Goal: Task Accomplishment & Management: Complete application form

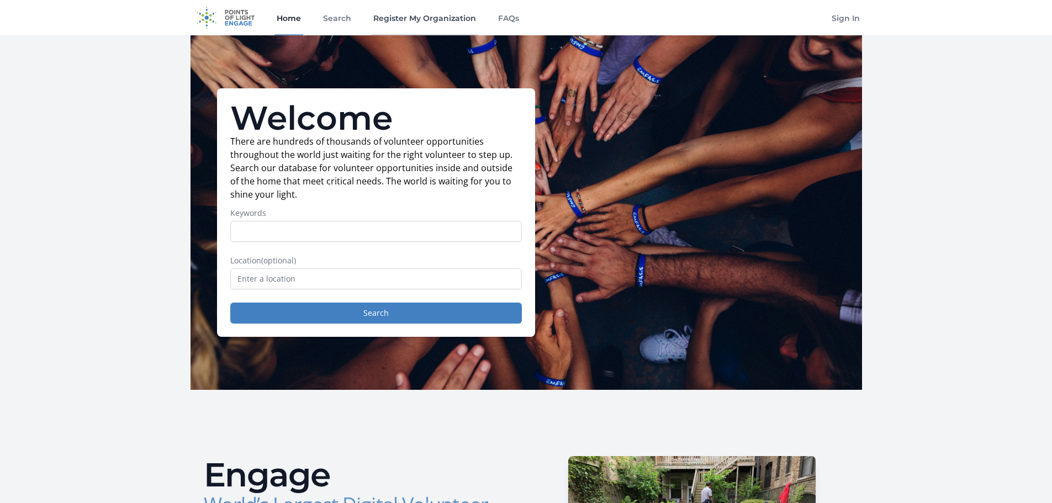
click at [411, 22] on link "Register My Organization" at bounding box center [424, 17] width 107 height 35
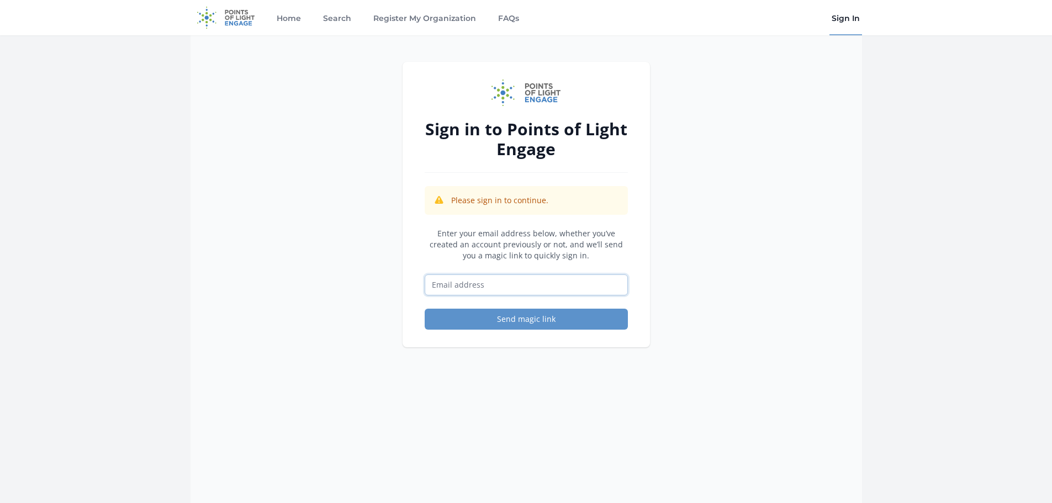
click at [501, 286] on input "Email address" at bounding box center [526, 284] width 203 height 21
type input "ncampanella@sshabitat.org"
click at [500, 325] on button "Send magic link" at bounding box center [526, 319] width 203 height 21
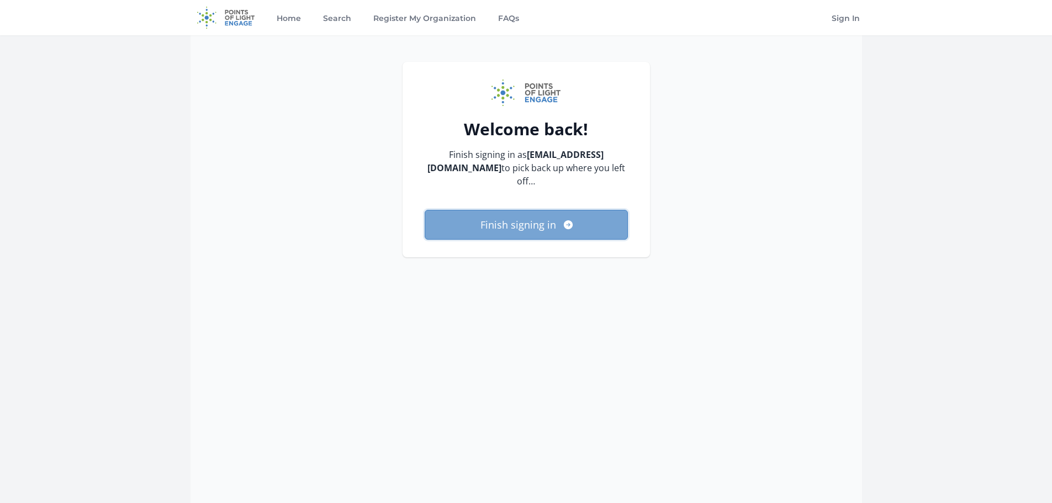
click at [522, 215] on button "Finish signing in" at bounding box center [526, 225] width 203 height 30
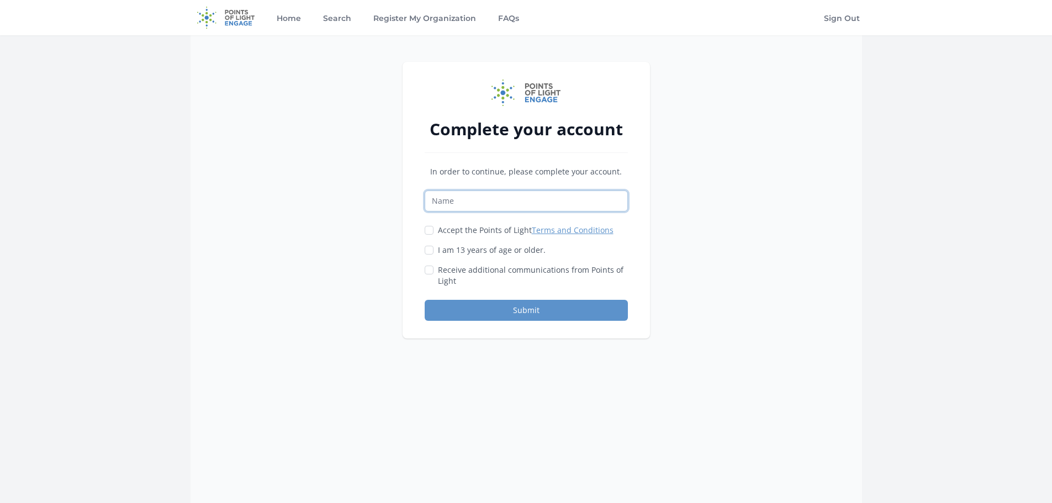
click at [536, 198] on input "Name" at bounding box center [526, 201] width 203 height 21
type input "Natalie Campanella"
click at [430, 231] on input "Accept the Points of Light Terms and Conditions" at bounding box center [429, 230] width 9 height 9
checkbox input "true"
click at [428, 245] on div at bounding box center [429, 250] width 9 height 11
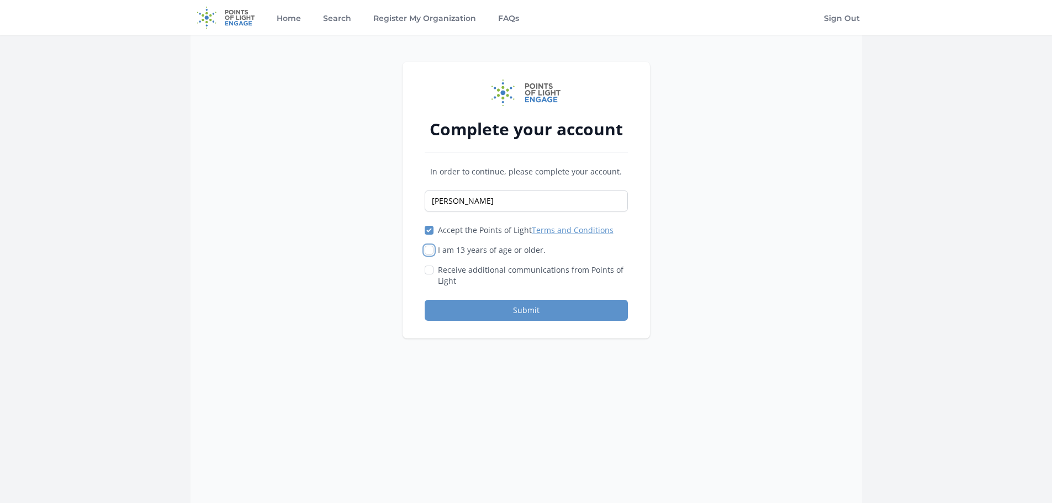
click at [430, 251] on input "I am 13 years of age or older." at bounding box center [429, 250] width 9 height 9
checkbox input "true"
click at [485, 321] on div "Complete your account In order to continue, please complete your account. Natal…" at bounding box center [526, 200] width 247 height 277
click at [486, 318] on button "Submit" at bounding box center [526, 310] width 203 height 21
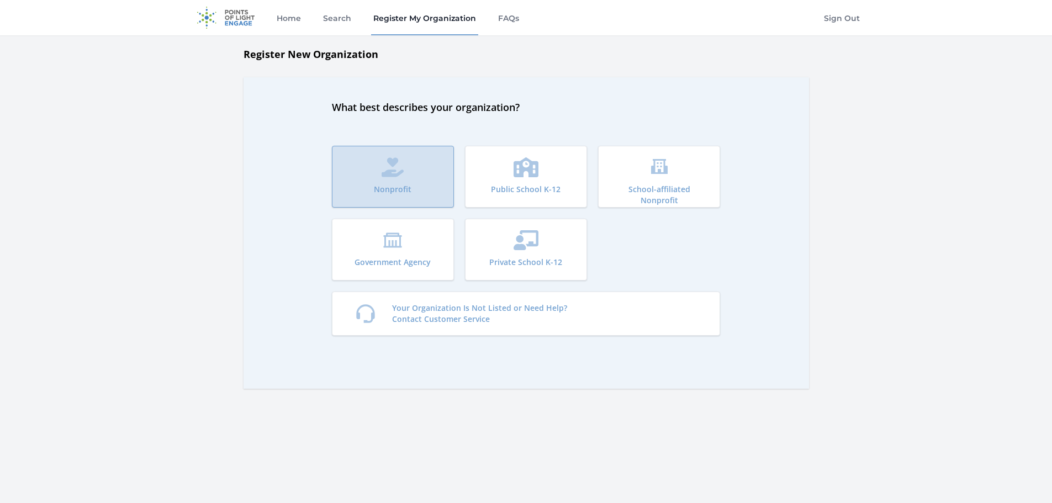
click at [370, 184] on button "Nonprofit" at bounding box center [393, 177] width 122 height 62
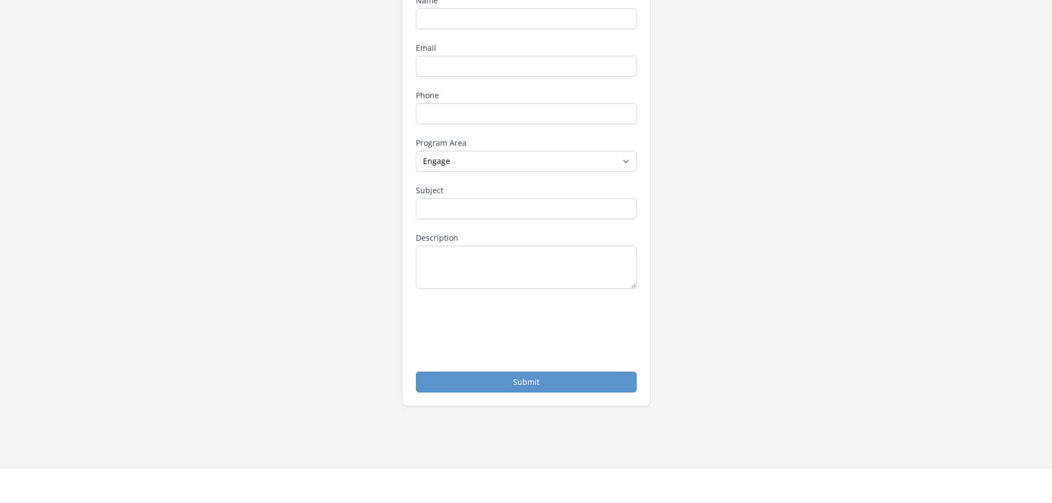
scroll to position [166, 0]
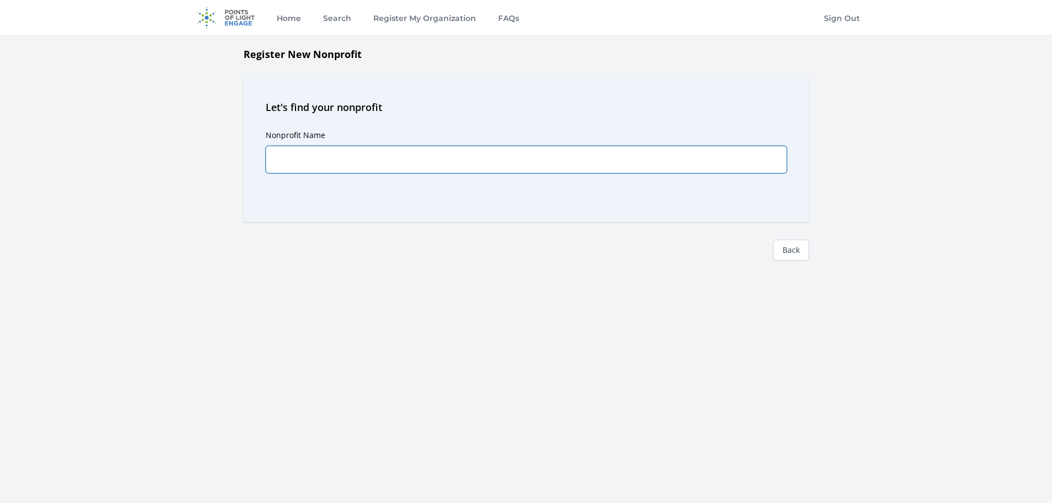
click at [373, 155] on input "Nonprofit Name" at bounding box center [526, 160] width 521 height 28
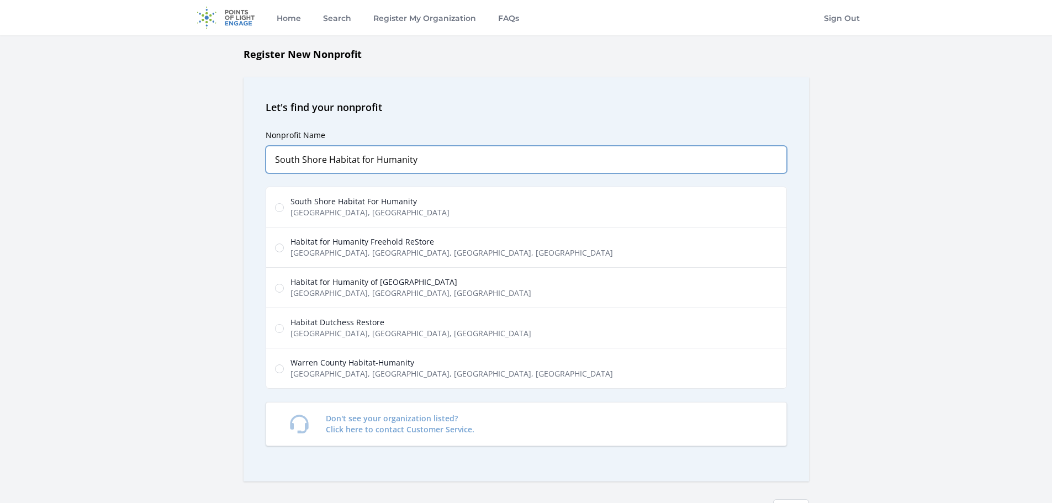
type input "South Shore Habitat for Humanity"
click at [360, 209] on span "Accord Park Drive, Norwell, MA, USA" at bounding box center [369, 212] width 159 height 11
click at [284, 209] on input "South Shore Habitat For Humanity Accord Park Drive, Norwell, MA, USA" at bounding box center [279, 207] width 9 height 9
radio input "true"
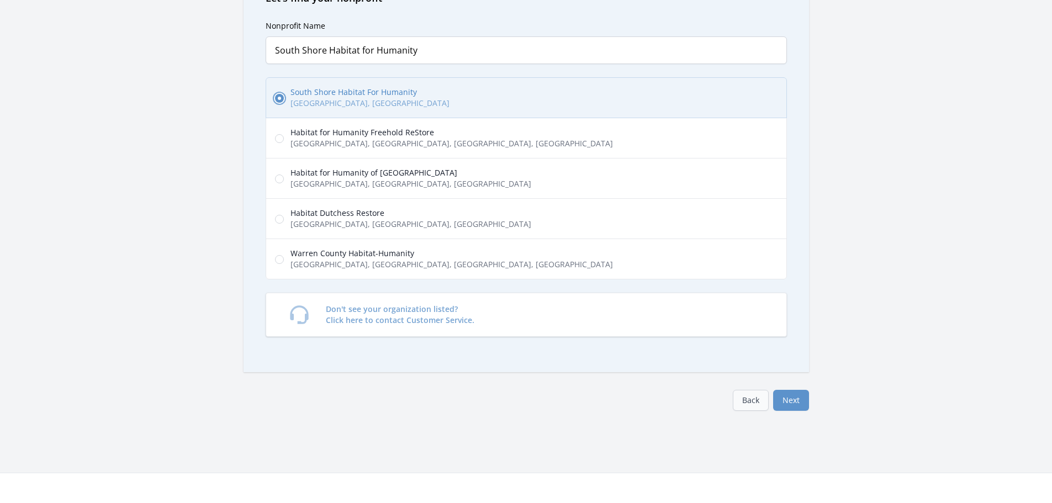
scroll to position [110, 0]
click at [786, 397] on button "Next" at bounding box center [791, 399] width 36 height 21
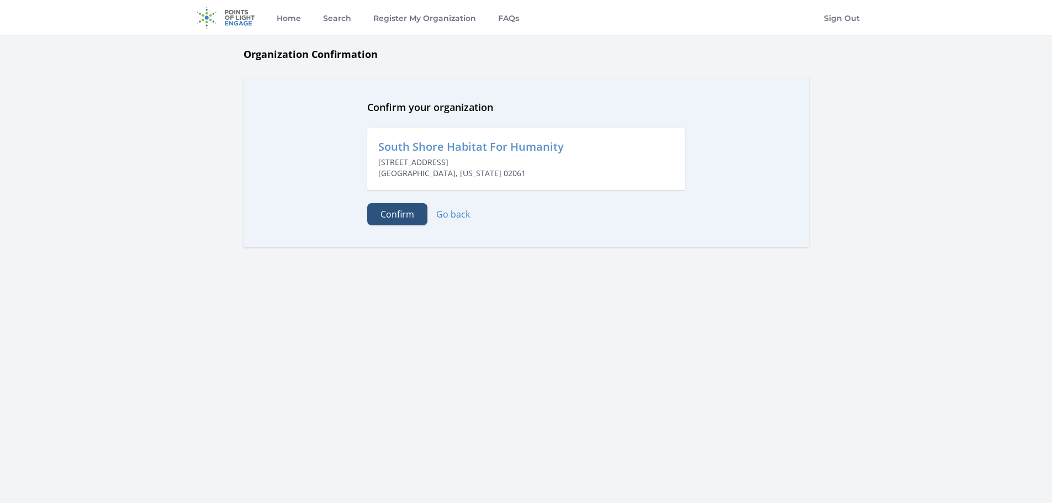
click at [388, 216] on button "Confirm" at bounding box center [397, 214] width 60 height 22
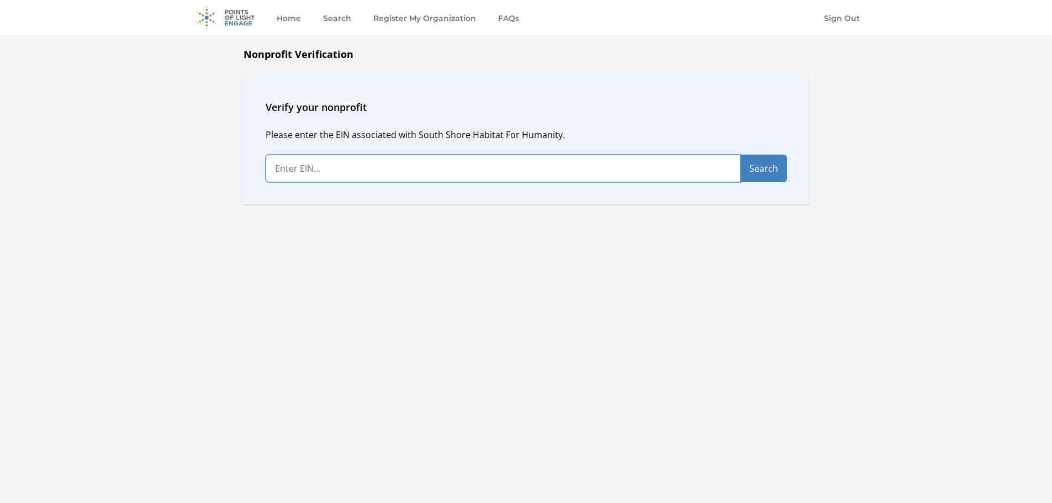
click at [343, 168] on input "text" at bounding box center [503, 169] width 475 height 28
click at [311, 169] on input "text" at bounding box center [503, 169] width 475 height 28
type input "22-2701789"
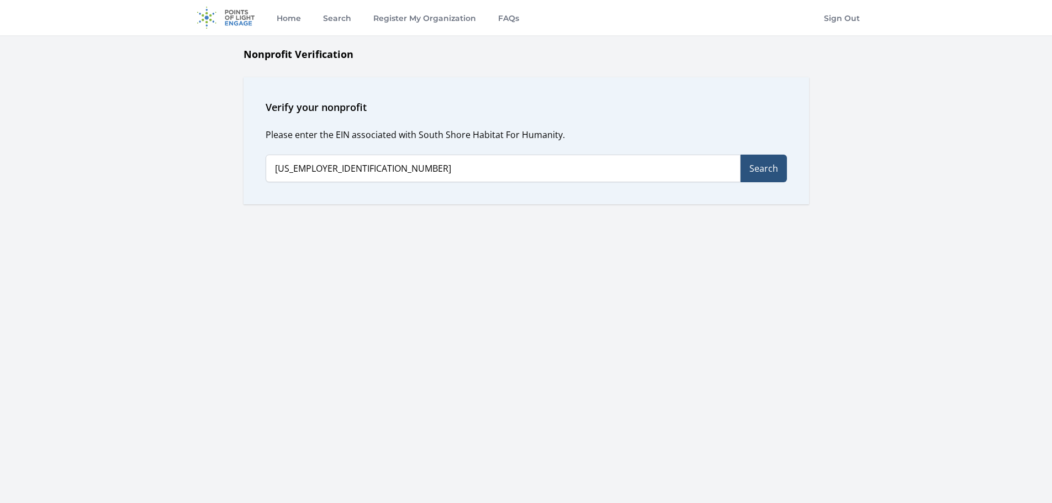
click at [775, 165] on button "Search" at bounding box center [764, 169] width 46 height 28
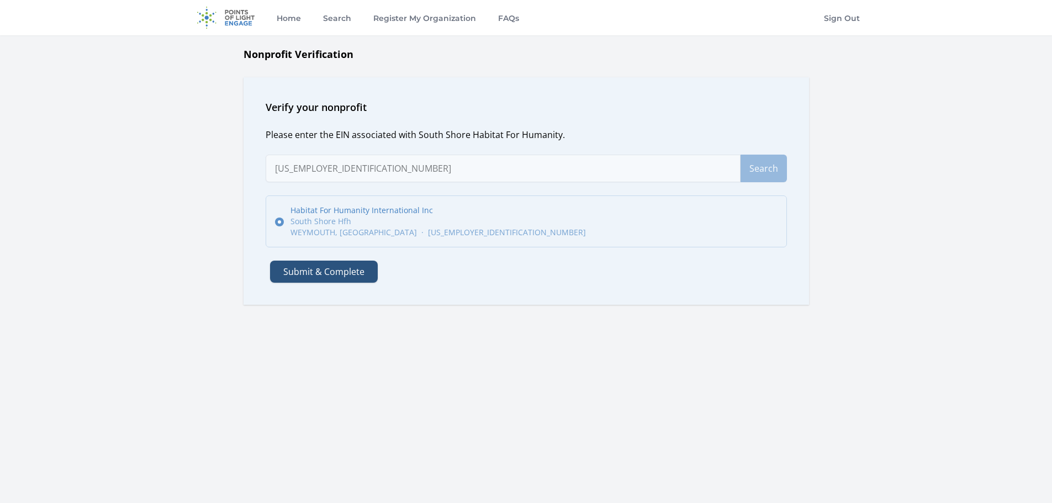
click at [326, 273] on button "Submit & Complete" at bounding box center [324, 272] width 108 height 22
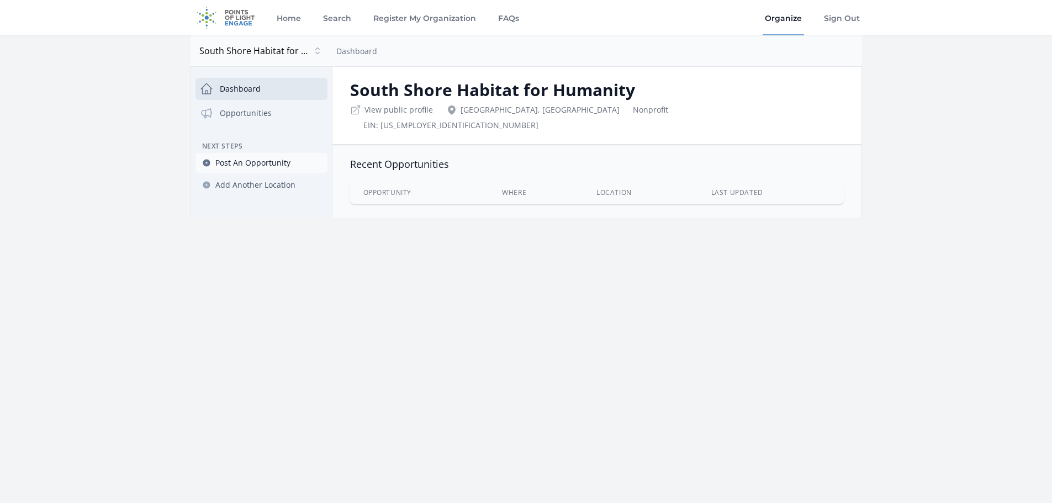
click at [242, 163] on span "Post An Opportunity" at bounding box center [252, 162] width 75 height 11
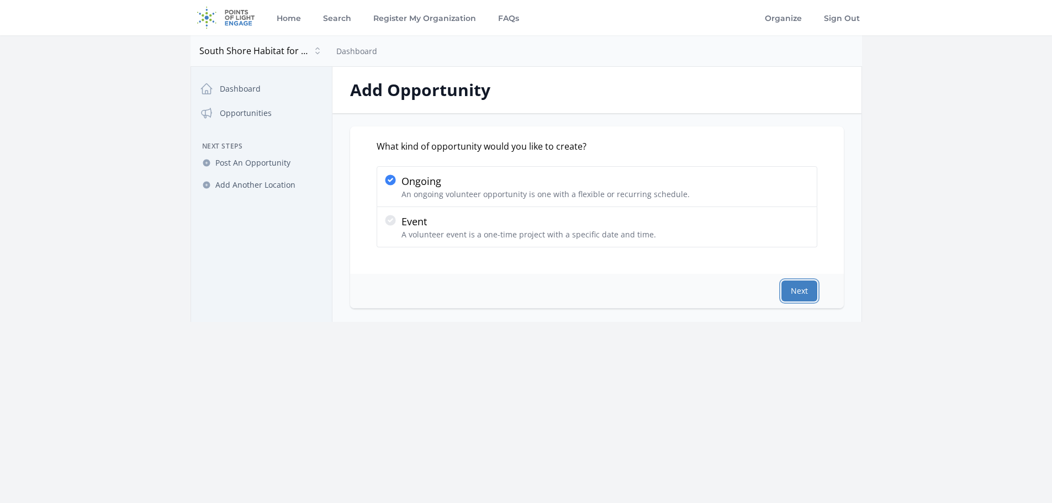
click at [798, 293] on button "Next" at bounding box center [799, 291] width 36 height 21
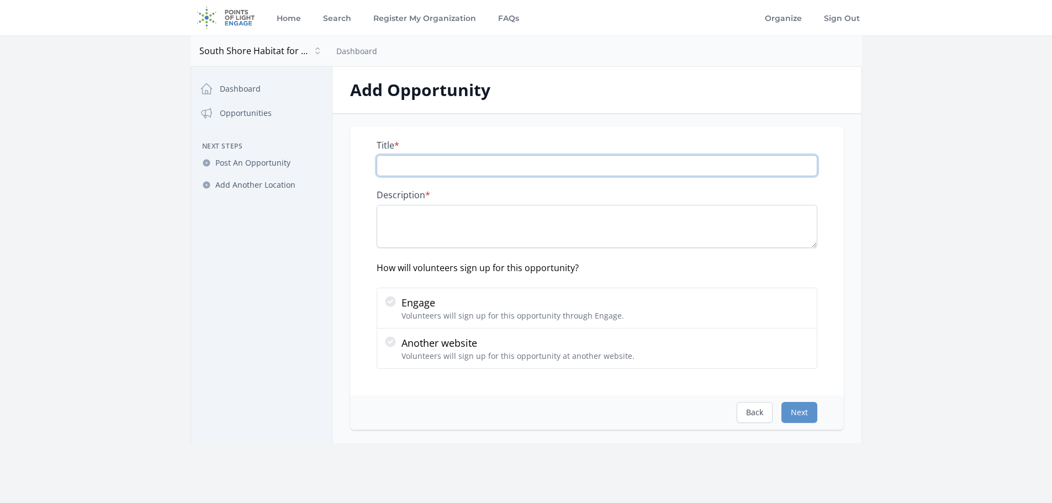
click at [426, 172] on input "Title *" at bounding box center [597, 165] width 441 height 21
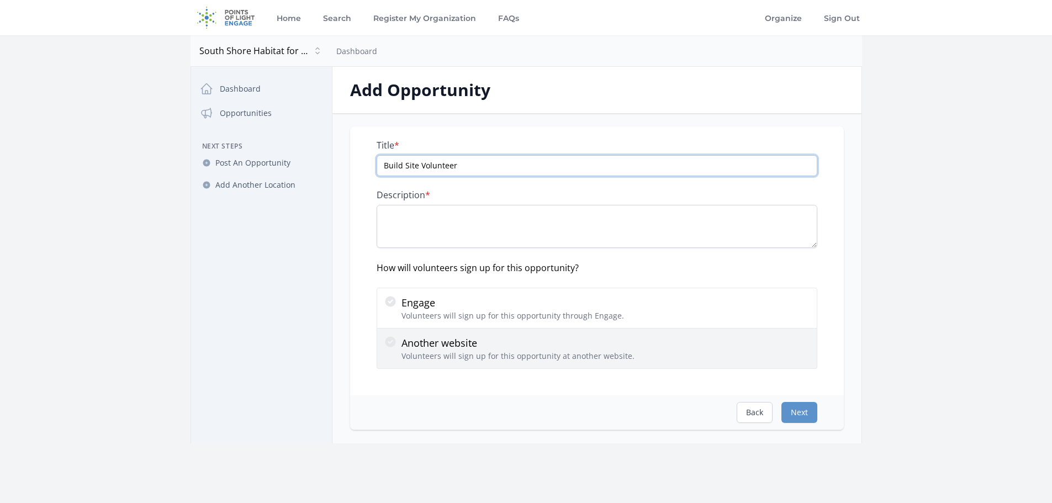
type input "Build Site Volunteer"
click at [489, 358] on p "Volunteers will sign up for this opportunity at another website." at bounding box center [518, 356] width 233 height 11
click at [0, 0] on input "Another website Volunteers will sign up for this opportunity at another website." at bounding box center [0, 0] width 0 height 0
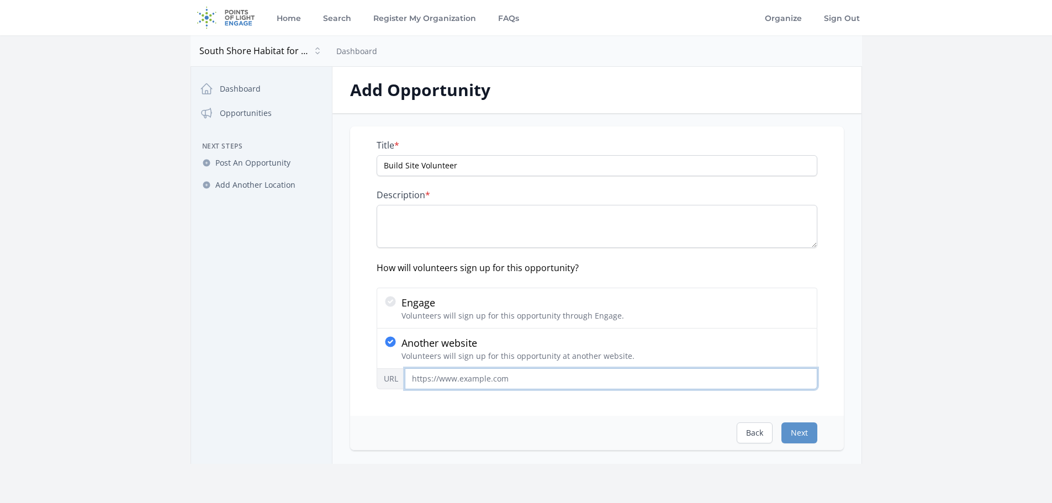
click at [463, 382] on input "URL" at bounding box center [611, 378] width 413 height 21
paste input "[URL][DOMAIN_NAME]"
type input "[URL][DOMAIN_NAME]"
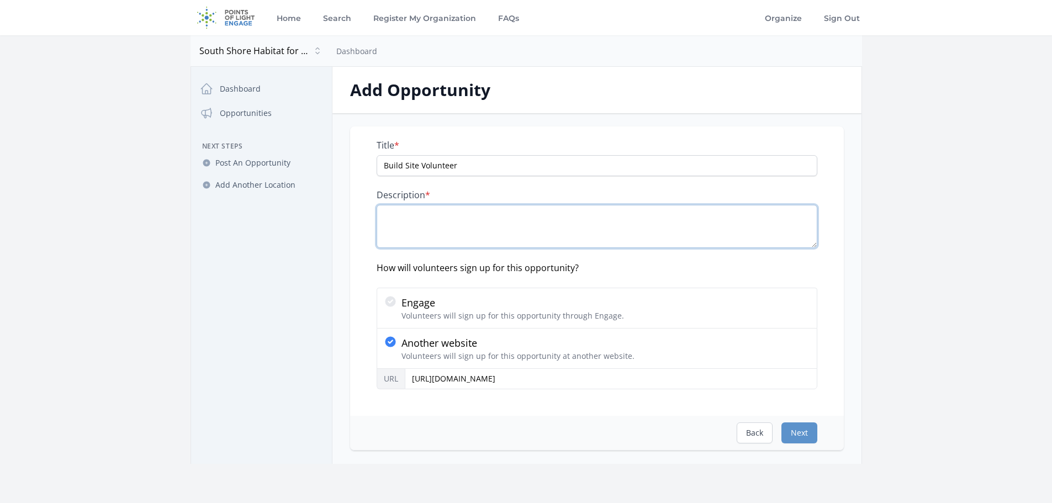
click at [454, 221] on textarea "Description *" at bounding box center [597, 226] width 441 height 43
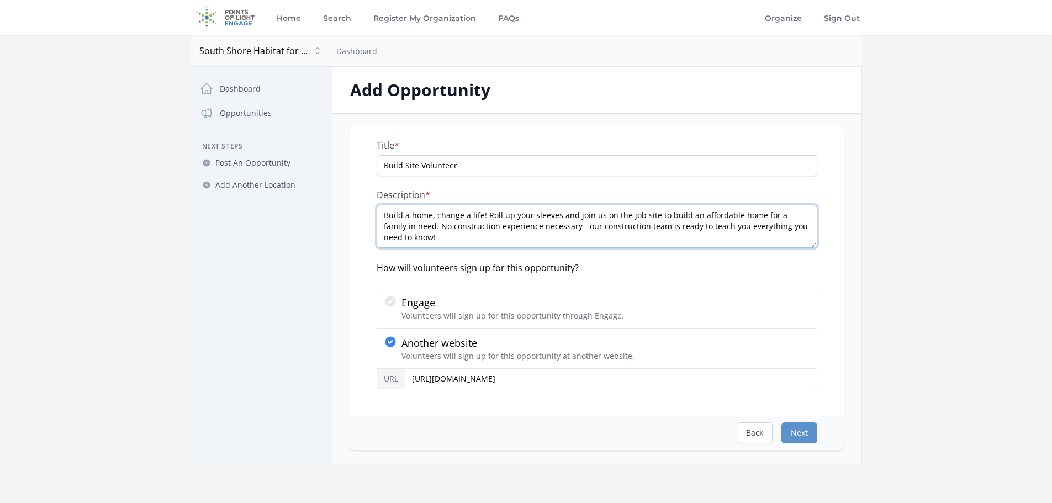
click at [405, 226] on textarea "Build a home, change a life! Roll up your sleeves and join us on the job site t…" at bounding box center [597, 226] width 441 height 43
type textarea "Build a home, change a life! Roll up your sleeves and join us on the job site t…"
click at [809, 433] on button "Next" at bounding box center [799, 432] width 36 height 21
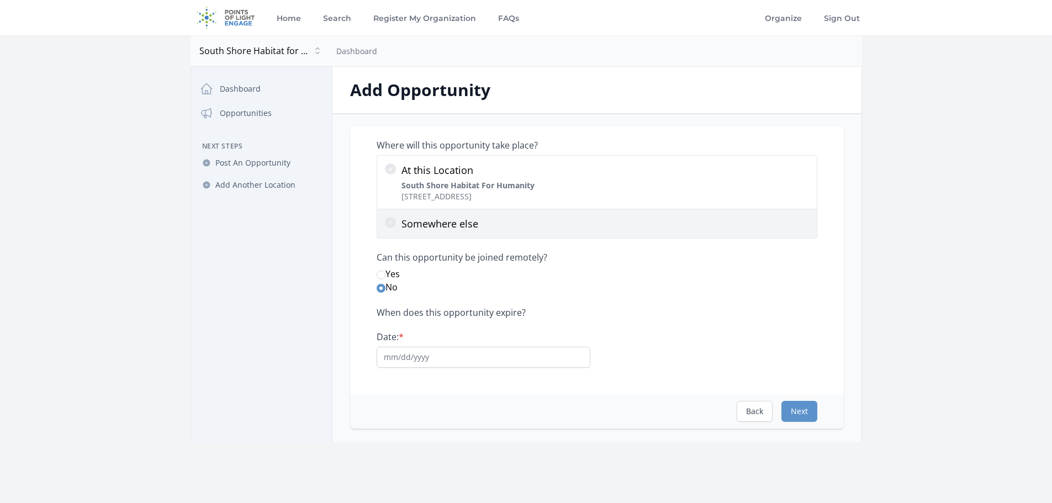
click at [479, 229] on p "Somewhere else" at bounding box center [606, 223] width 409 height 15
click at [0, 0] on input "Somewhere else" at bounding box center [0, 0] width 0 height 0
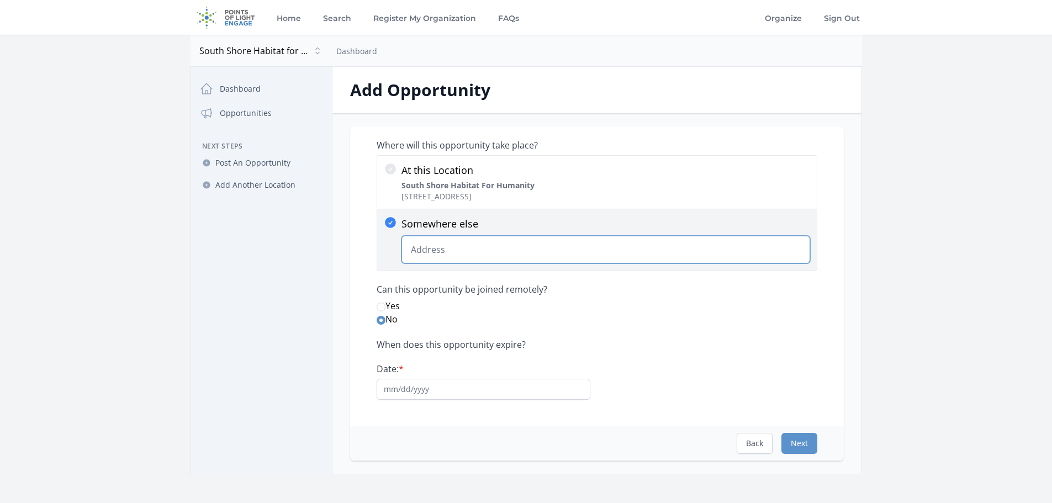
click at [463, 249] on input "Somewhere else Change Predictions" at bounding box center [606, 250] width 409 height 28
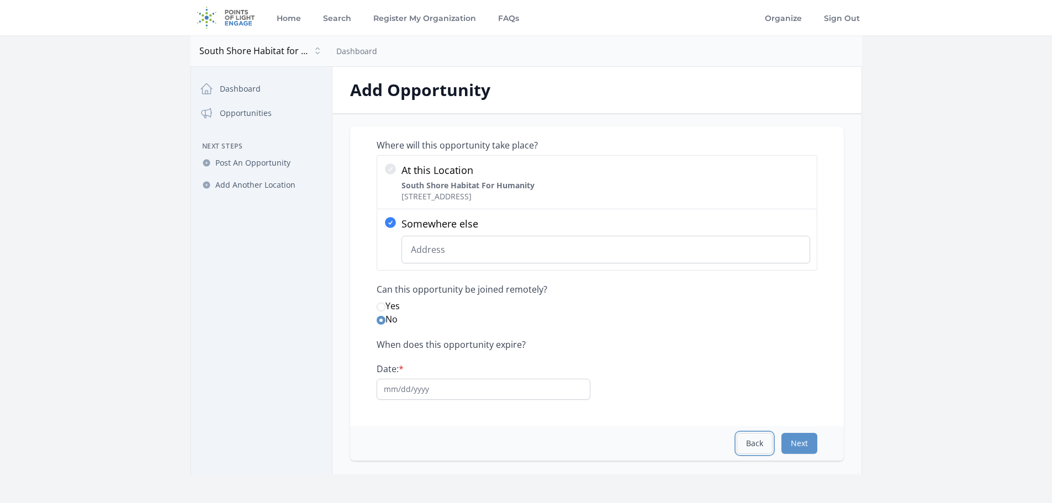
click at [763, 443] on button "Back" at bounding box center [755, 443] width 36 height 21
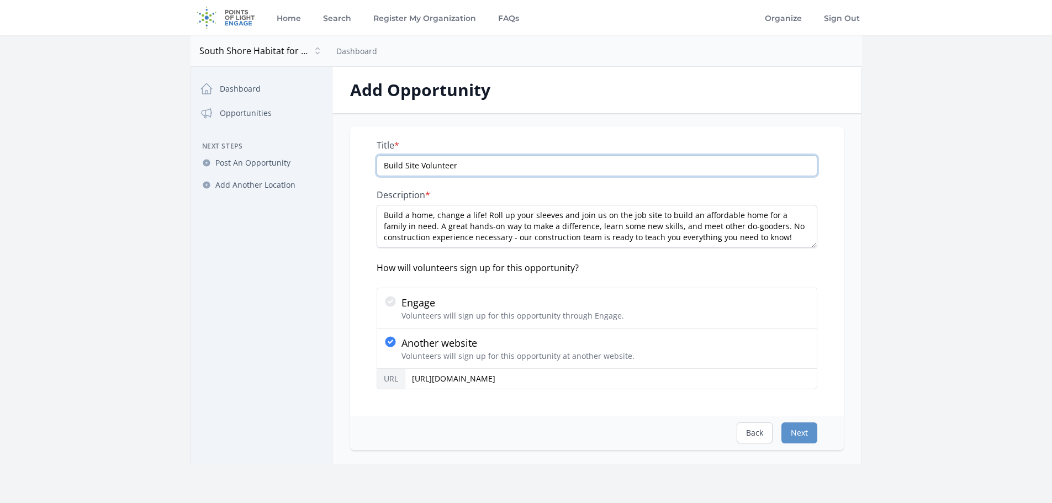
click at [478, 159] on input "Build Site Volunteer" at bounding box center [597, 165] width 441 height 21
type input "Build Site Volunteer - Cohasset"
click at [402, 226] on textarea "Build a home, change a life! Roll up your sleeves and join us on the job site t…" at bounding box center [597, 226] width 441 height 43
drag, startPoint x: 789, startPoint y: 237, endPoint x: 353, endPoint y: 213, distance: 436.4
click at [353, 213] on div "Title * Build Site Volunteer - Cohasset Description * Build a home, change a li…" at bounding box center [597, 270] width 494 height 289
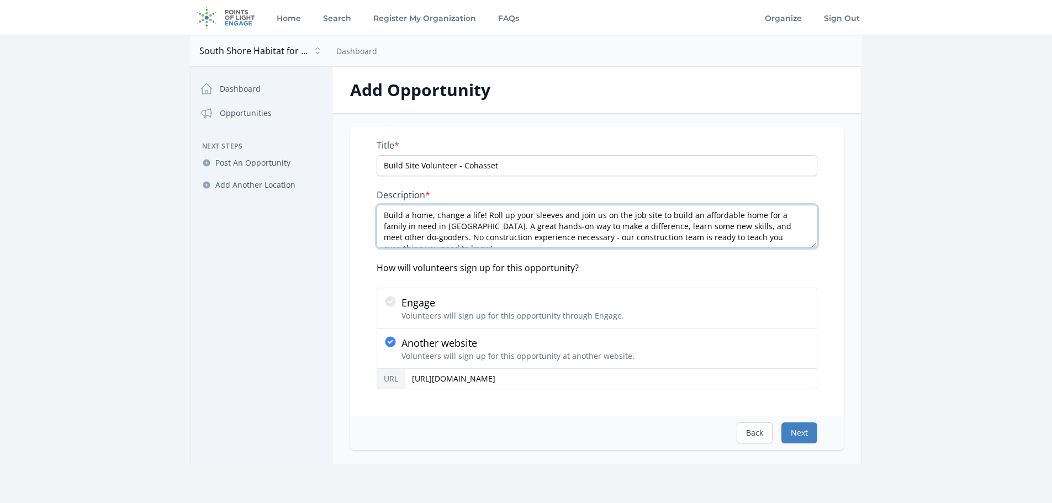
type textarea "Build a home, change a life! Roll up your sleeves and join us on the job site t…"
click at [804, 433] on button "Next" at bounding box center [799, 432] width 36 height 21
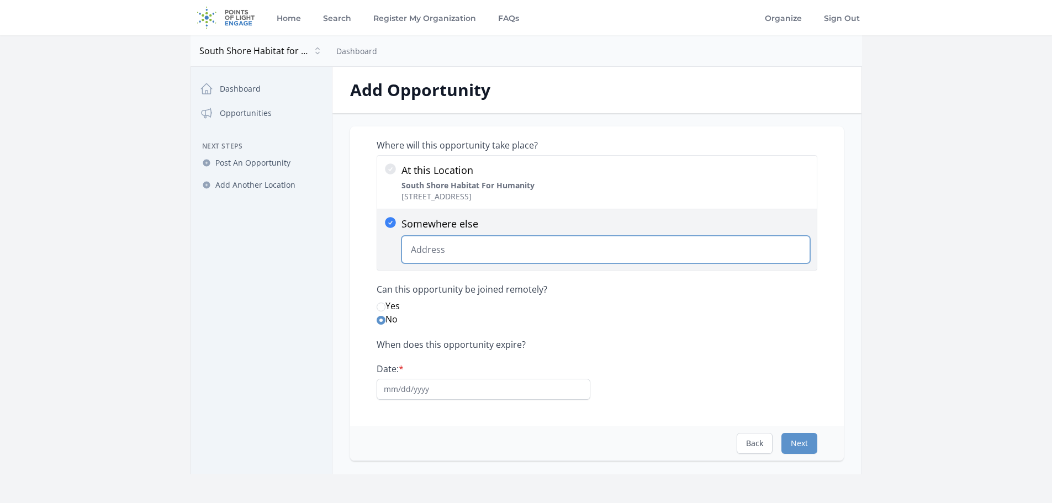
click at [434, 258] on input "Somewhere else Change Predictions" at bounding box center [606, 250] width 409 height 28
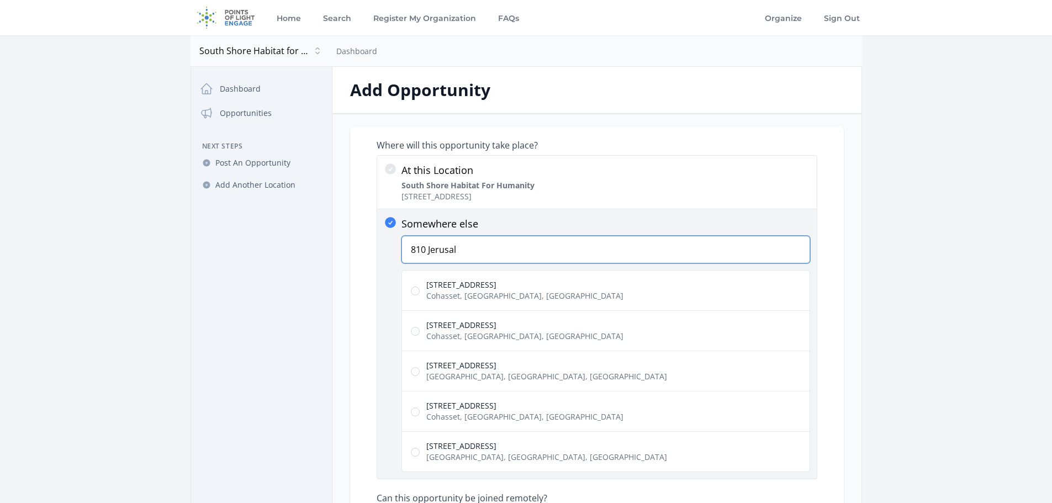
type input "810 Jerusal"
click at [467, 293] on span "Cohasset, MA, USA" at bounding box center [524, 295] width 197 height 11
click at [420, 293] on input "810 Jerusalem Road Cohasset, MA, USA" at bounding box center [415, 291] width 9 height 9
radio input "true"
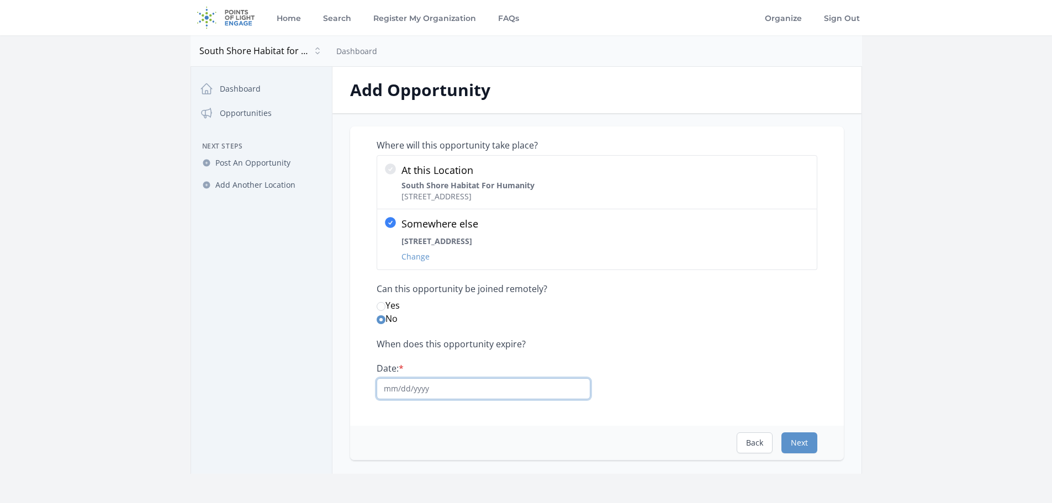
click at [422, 392] on input "Date: *" at bounding box center [484, 388] width 214 height 21
type input "09/20/2025"
click at [806, 443] on button "Next" at bounding box center [799, 442] width 36 height 21
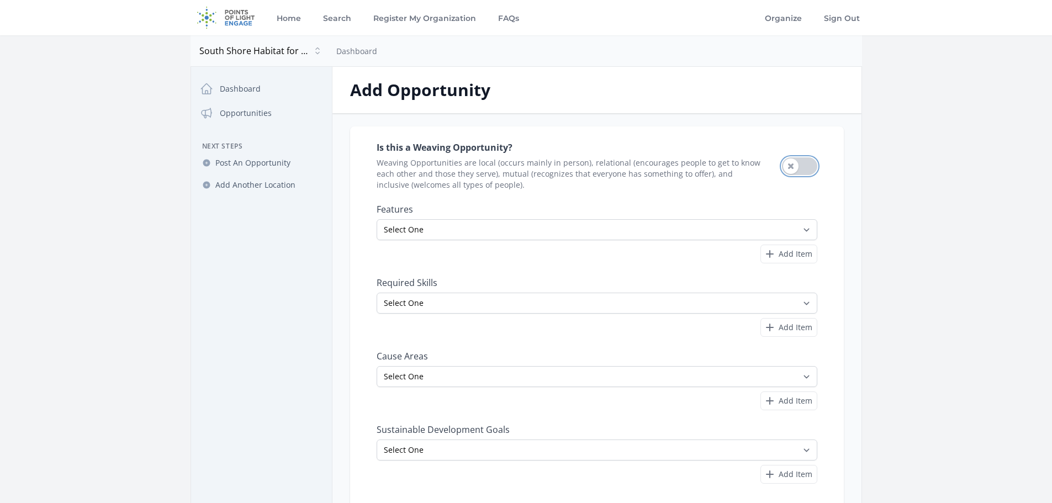
click at [795, 170] on button "Use setting" at bounding box center [799, 166] width 35 height 18
click at [808, 231] on select "Select One All Ages Court-Ordered Eligible Good for Families Good for Groups Go…" at bounding box center [597, 229] width 441 height 21
select select "Minimum Age [DEMOGRAPHIC_DATA]"
click at [377, 219] on select "Select One All Ages Court-Ordered Eligible Good for Families Good for Groups Go…" at bounding box center [597, 229] width 441 height 21
click at [799, 258] on span "Add Item" at bounding box center [796, 254] width 34 height 11
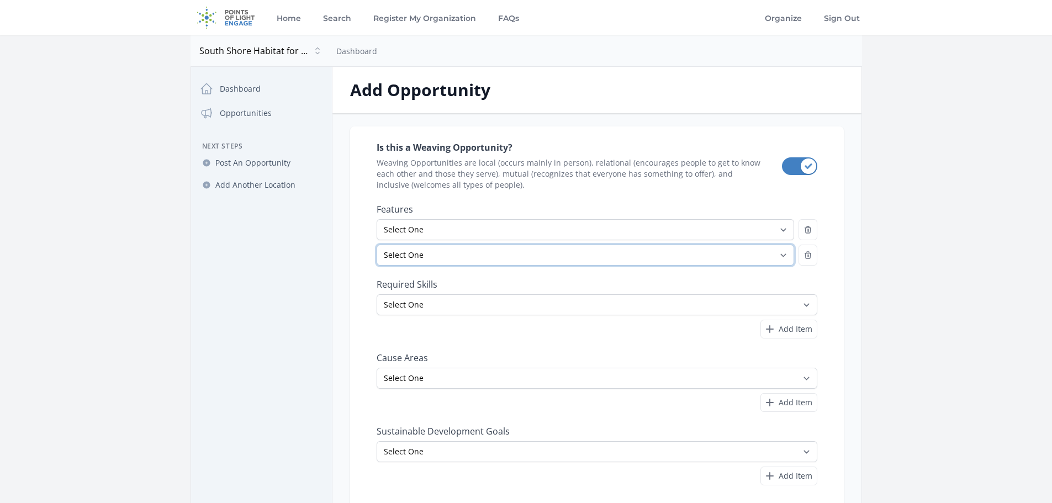
click at [789, 255] on select "Select One All Ages Court-Ordered Eligible Good for Families Good for Groups Go…" at bounding box center [586, 255] width 418 height 21
click at [377, 245] on select "Select One All Ages Court-Ordered Eligible Good for Families Good for Groups Go…" at bounding box center [586, 255] width 418 height 21
click at [784, 253] on select "Select One All Ages Court-Ordered Eligible Good for Families Good for Groups Go…" at bounding box center [586, 255] width 418 height 21
select select "Involves Physical Labor"
click at [377, 245] on select "Select One All Ages Court-Ordered Eligible Good for Families Good for Groups Go…" at bounding box center [586, 255] width 418 height 21
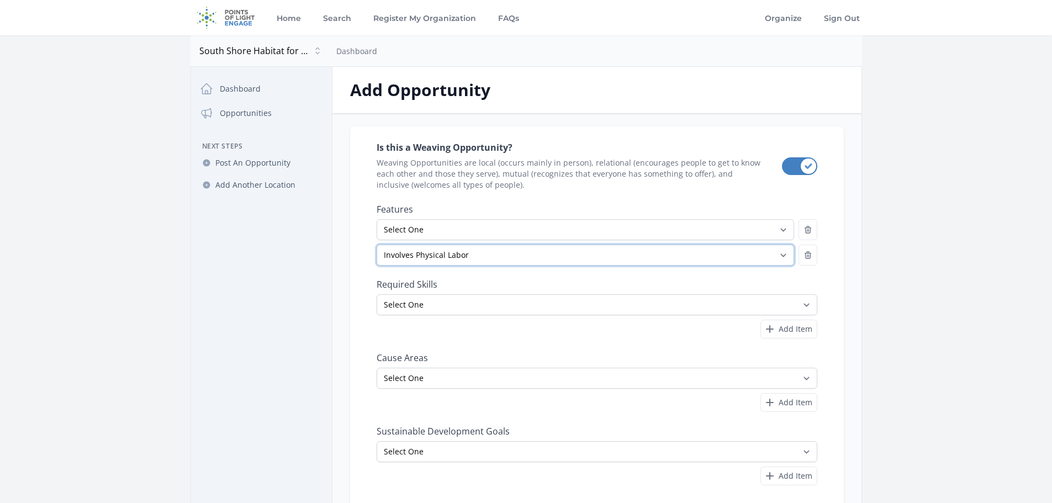
click at [780, 256] on select "Select One All Ages Court-Ordered Eligible Good for Families Good for Groups Go…" at bounding box center [586, 255] width 418 height 21
click at [871, 269] on div "Open sidebar South Shore Habitat for Humanity South Shore Habitat for Humanity …" at bounding box center [526, 297] width 707 height 525
click at [807, 305] on select "Select One Accounting Advocacy Administrative Arts Board Service Business Skill…" at bounding box center [597, 304] width 441 height 21
click at [548, 341] on div "Is this a Weaving Opportunity? Weaving Opportunities are local (occurs mainly i…" at bounding box center [597, 313] width 441 height 346
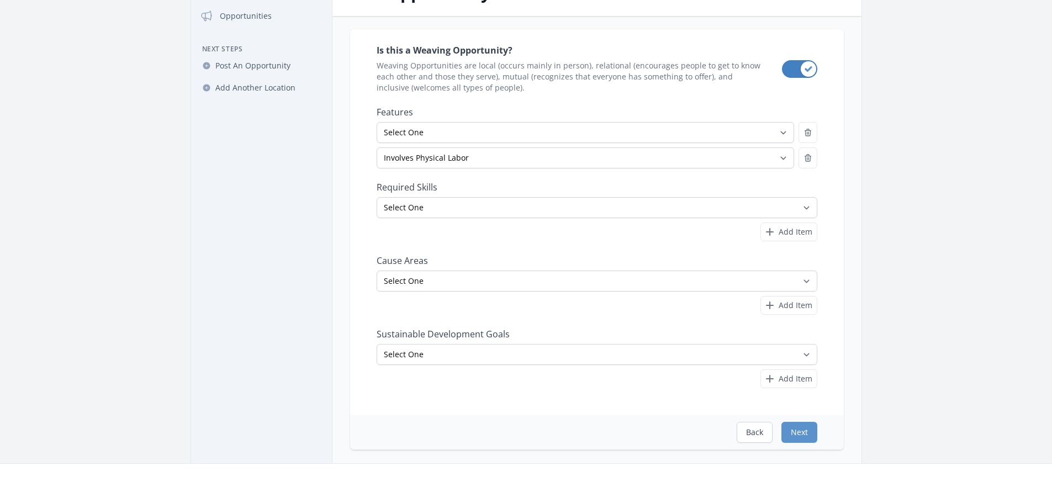
scroll to position [110, 0]
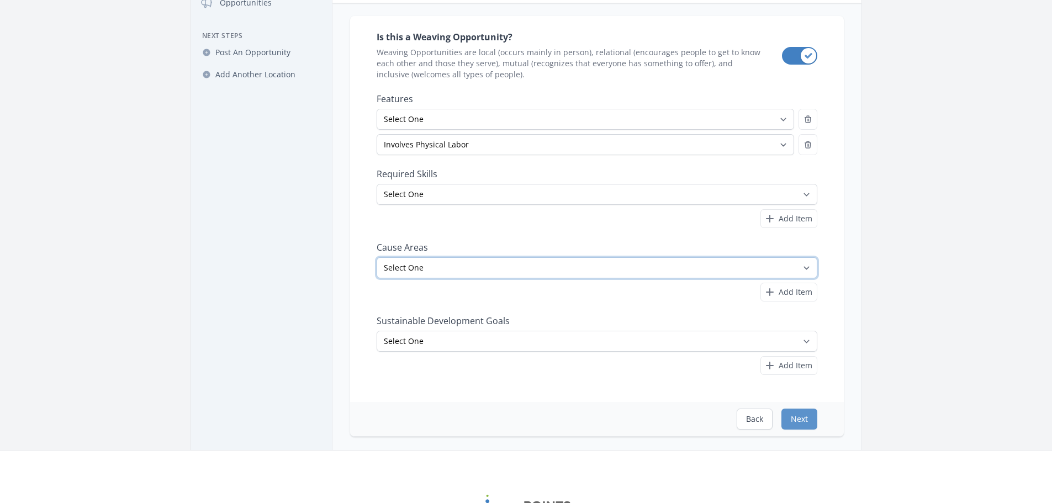
click at [807, 269] on select "Select One Adult Education Animals Arts & Culture Children & Youth Civil Rights…" at bounding box center [597, 267] width 441 height 21
select select "Homelessness"
click at [377, 257] on select "Select One Adult Education Animals Arts & Culture Children & Youth Civil Rights…" at bounding box center [597, 267] width 441 height 21
click at [804, 291] on span "Add Item" at bounding box center [796, 292] width 34 height 11
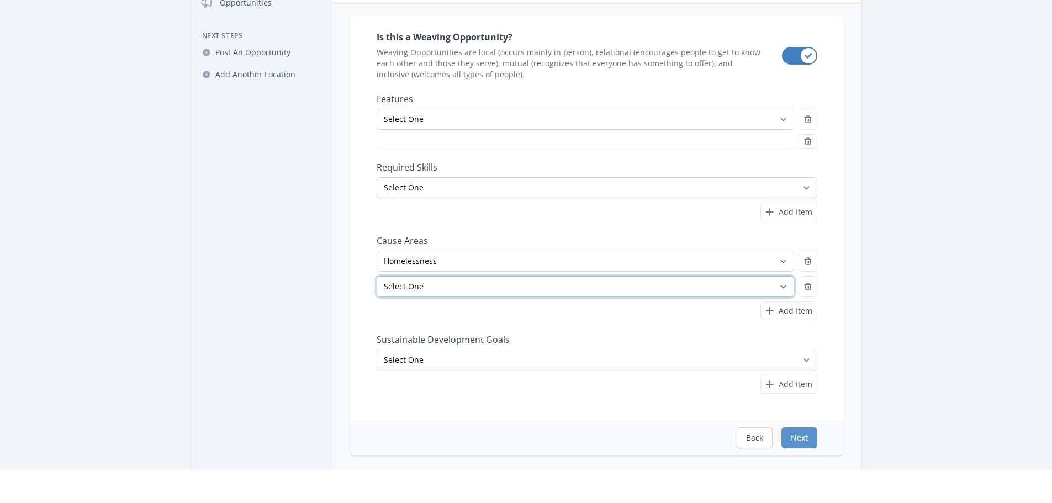
click at [539, 284] on select "Select One Adult Education Animals Arts & Culture Children & Youth Civil Rights…" at bounding box center [586, 286] width 418 height 21
click at [377, 276] on select "Select One Adult Education Animals Arts & Culture Children & Youth Civil Rights…" at bounding box center [586, 286] width 418 height 21
select select "Involves Physical Labor"
select select "Family Services"
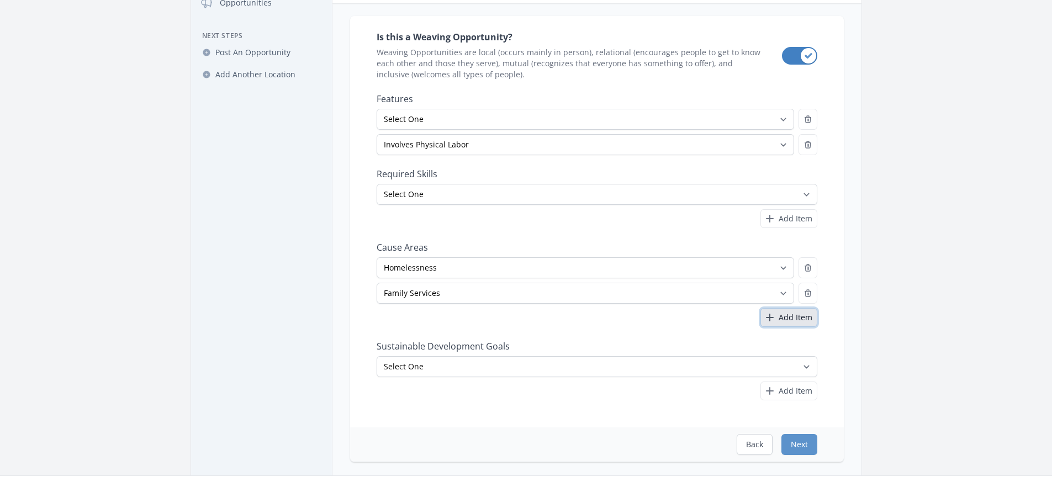
click at [804, 323] on button "Add Item" at bounding box center [788, 317] width 57 height 19
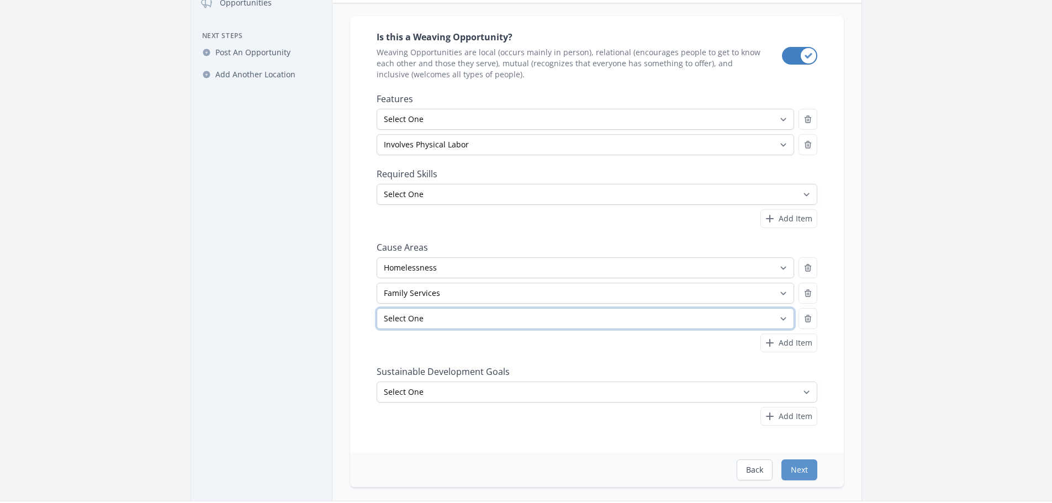
click at [779, 316] on select "Select One Adult Education Animals Arts & Culture Children & Youth Civil Rights…" at bounding box center [586, 318] width 418 height 21
select select "Poverty"
click at [377, 308] on select "Select One Adult Education Animals Arts & Culture Children & Youth Civil Rights…" at bounding box center [586, 318] width 418 height 21
click at [786, 342] on span "Add Item" at bounding box center [796, 342] width 34 height 11
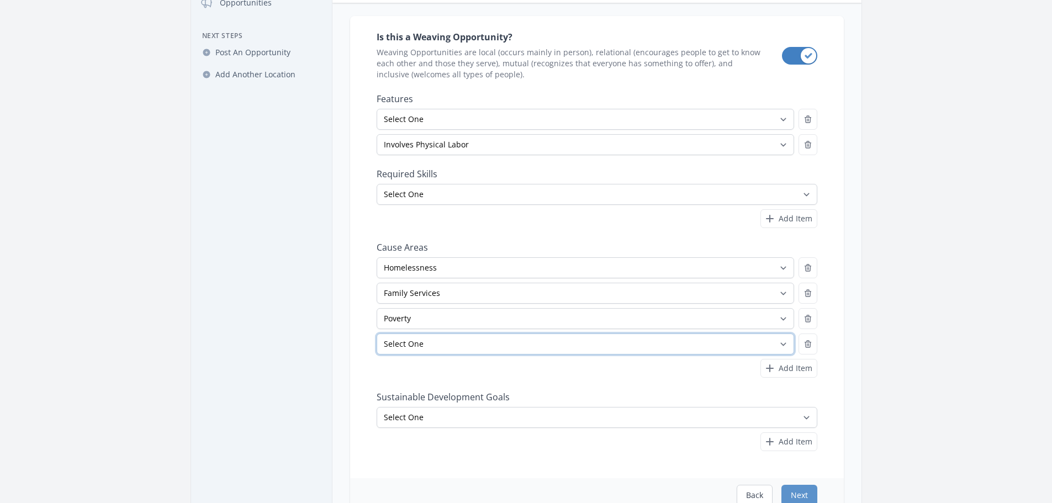
click at [783, 342] on select "Select One Adult Education Animals Arts & Culture Children & Youth Civil Rights…" at bounding box center [586, 344] width 418 height 21
select select "Community Strengthening"
click at [377, 334] on select "Select One Adult Education Animals Arts & Culture Children & Youth Civil Rights…" at bounding box center [586, 344] width 418 height 21
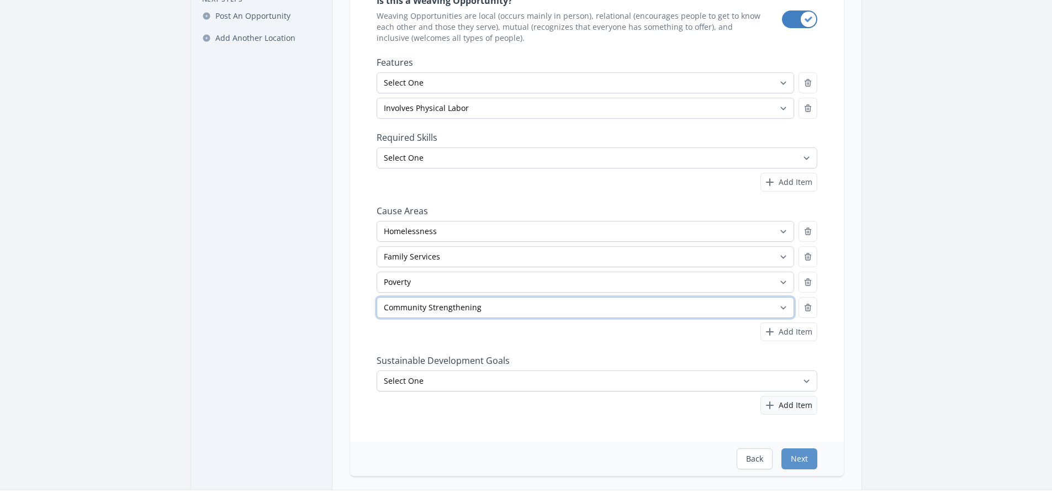
scroll to position [166, 0]
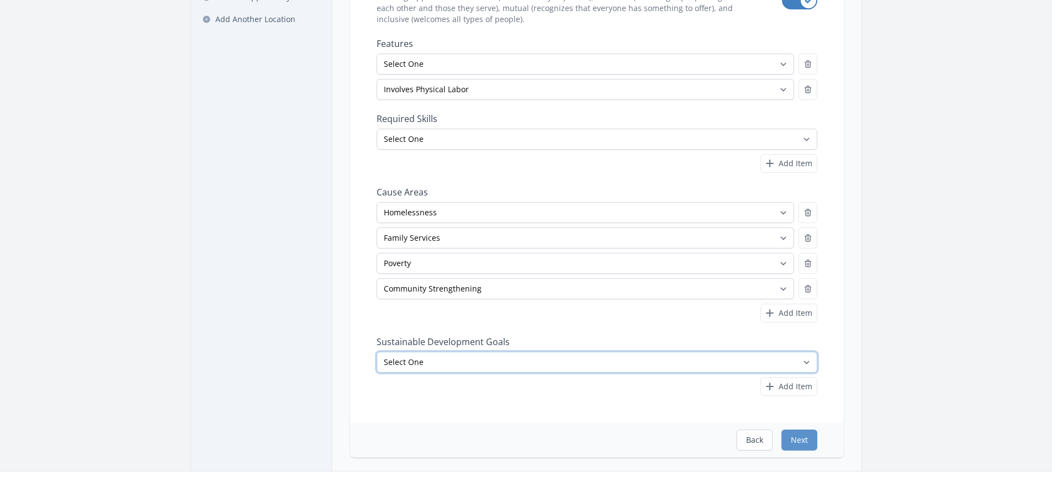
click at [806, 363] on select "Select One No Poverty Zero Hunger Good Health and Well-Being Quality Education …" at bounding box center [597, 362] width 441 height 21
select select "Good Health and Well-Being"
click at [377, 352] on select "Select One No Poverty Zero Hunger Good Health and Well-Being Quality Education …" at bounding box center [597, 362] width 441 height 21
click at [802, 382] on span "Add Item" at bounding box center [796, 386] width 34 height 11
select select
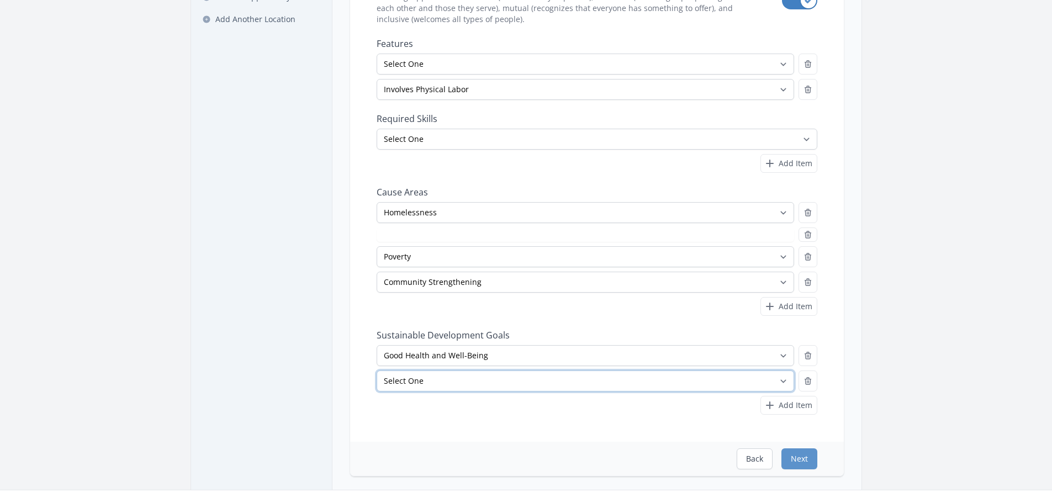
click at [784, 382] on select "Select One No Poverty Zero Hunger Good Health and Well-Being Quality Education …" at bounding box center [586, 381] width 418 height 21
select select "Reduced Inequalities"
click at [377, 371] on select "Select One No Poverty Zero Hunger Good Health and Well-Being Quality Education …" at bounding box center [586, 381] width 418 height 21
select select "Family Services"
select select "Reduced Inequalities"
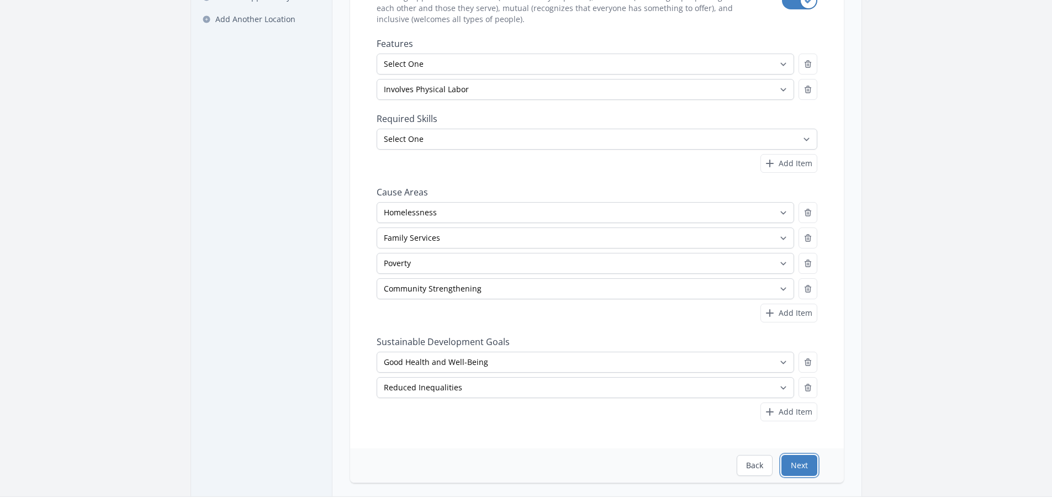
click at [799, 464] on button "Next" at bounding box center [799, 465] width 36 height 21
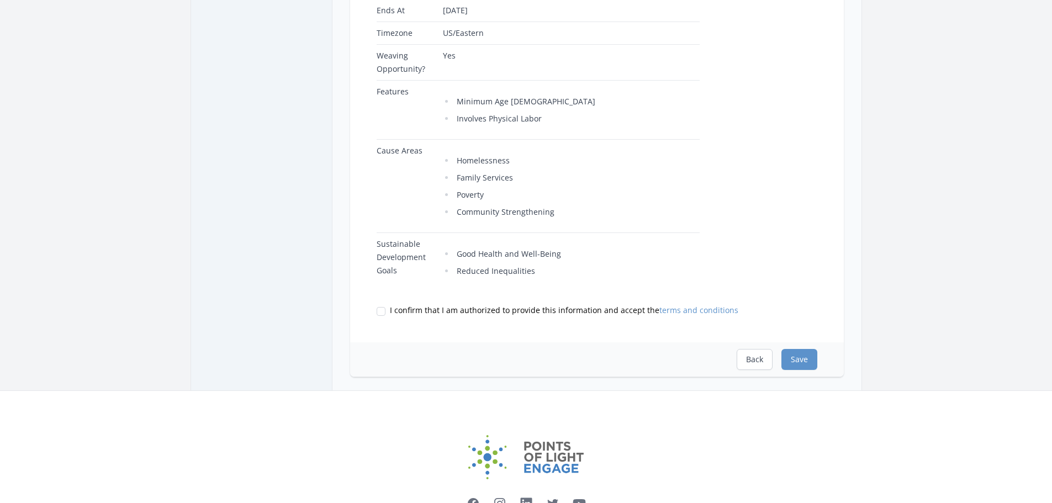
scroll to position [442, 0]
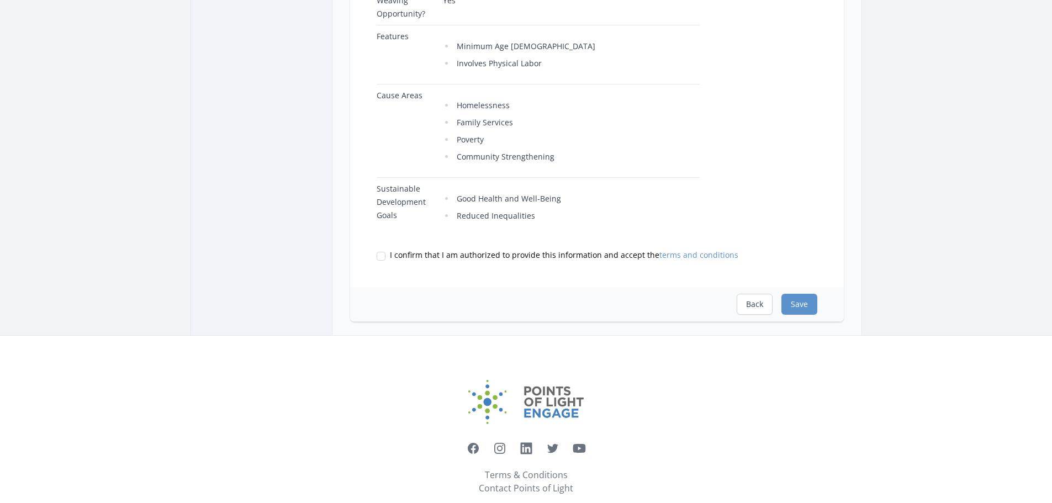
click at [385, 250] on label "I confirm that I am authorized to provide this information and accept the terms…" at bounding box center [597, 255] width 441 height 11
click at [385, 252] on input "I confirm that I am authorized to provide this information and accept the terms…" at bounding box center [381, 256] width 9 height 9
checkbox input "true"
click at [804, 296] on button "Save" at bounding box center [799, 304] width 36 height 21
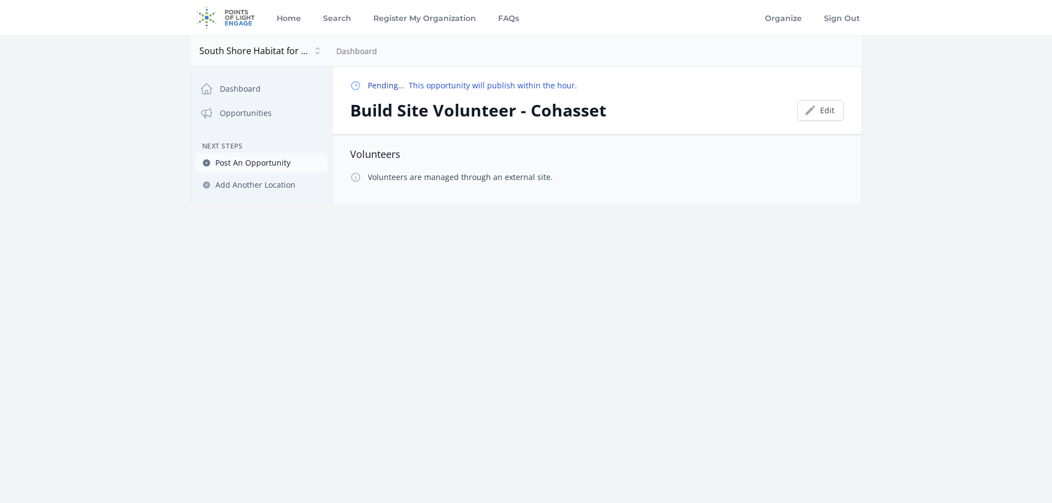
click at [245, 164] on span "Post An Opportunity" at bounding box center [252, 162] width 75 height 11
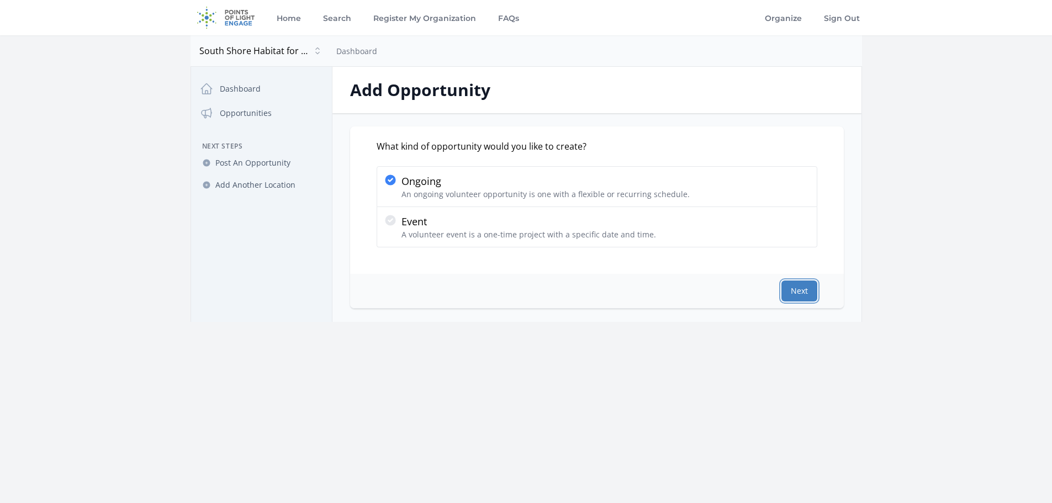
click at [797, 291] on button "Next" at bounding box center [799, 291] width 36 height 21
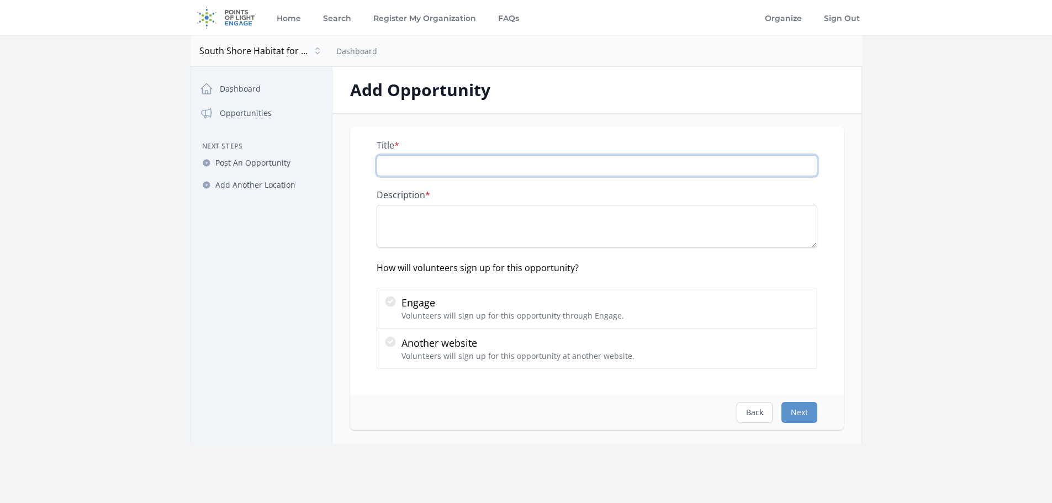
click at [413, 165] on input "Title *" at bounding box center [597, 165] width 441 height 21
paste input "Build a home, change a life! Roll up your sleeves and join us on the job site t…"
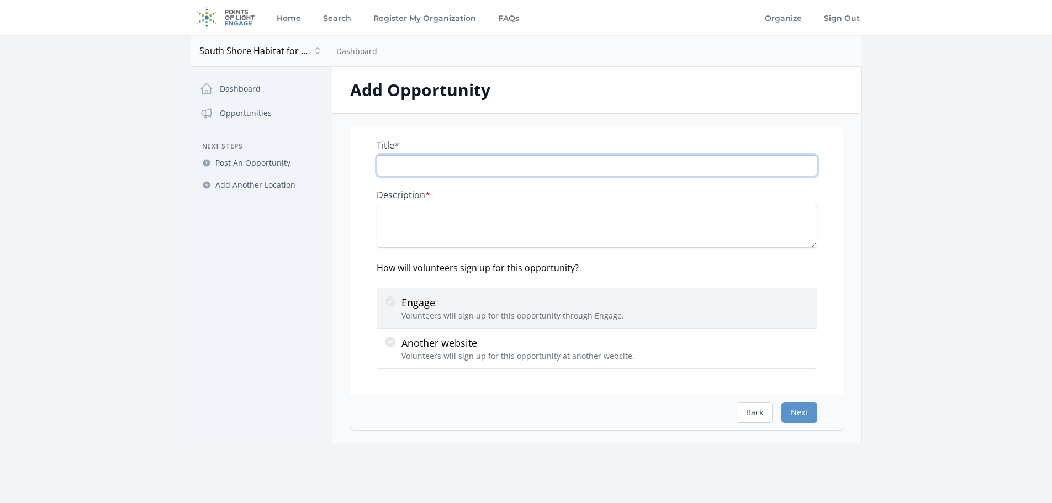
type input "Build a home, change a life! Roll up your sleeves and join us on the job site t…"
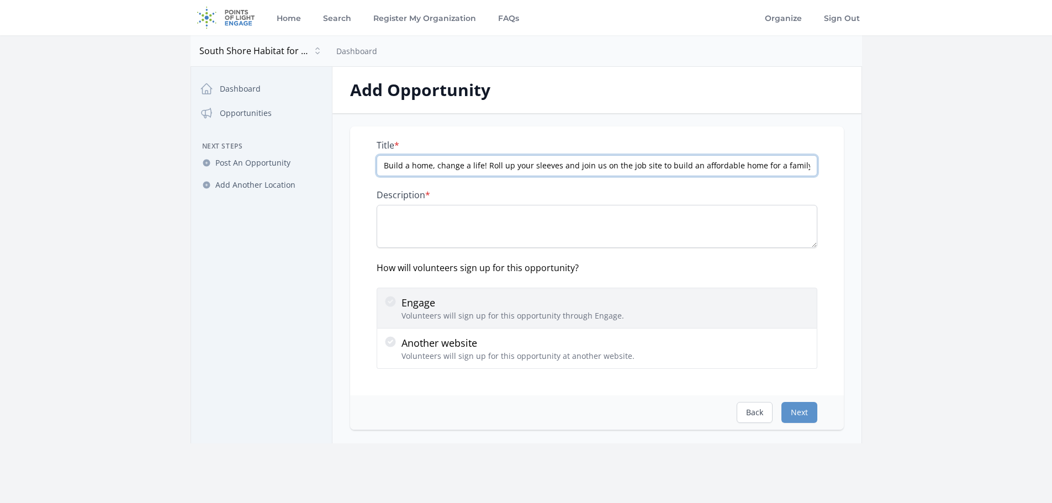
scroll to position [0, 814]
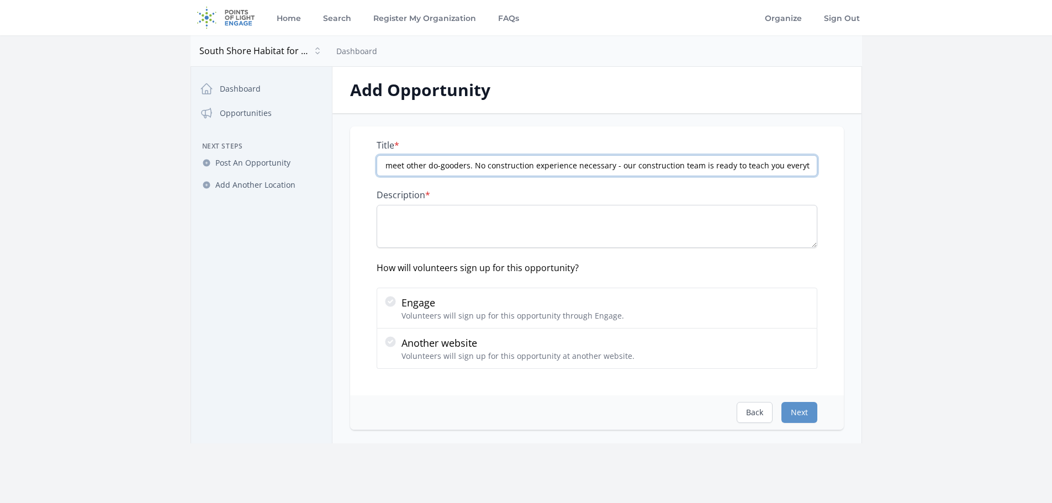
click at [577, 167] on input "Build a home, change a life! Roll up your sleeves and join us on the job site t…" at bounding box center [597, 165] width 441 height 21
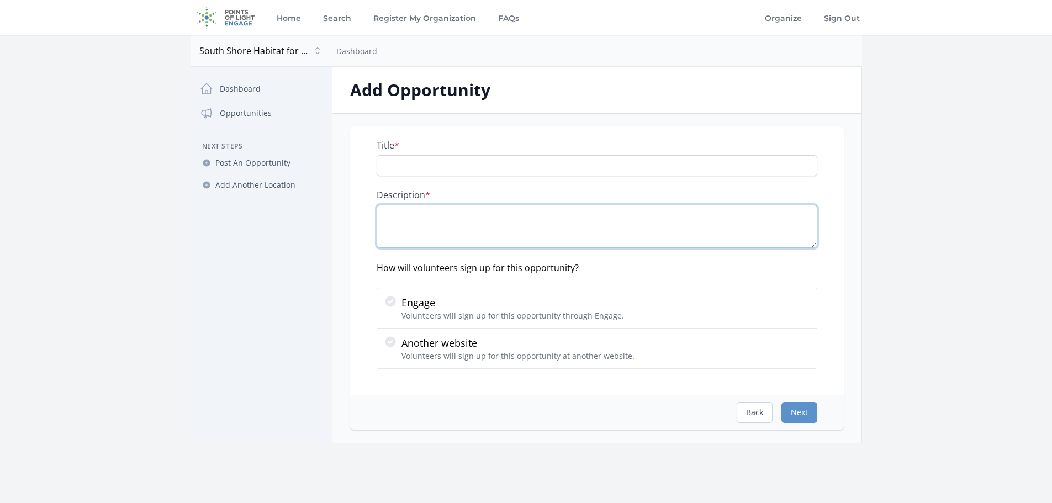
click at [505, 233] on textarea "Description *" at bounding box center [597, 226] width 441 height 43
paste textarea "Build a home, change a life! Roll up your sleeves and join us on the job site t…"
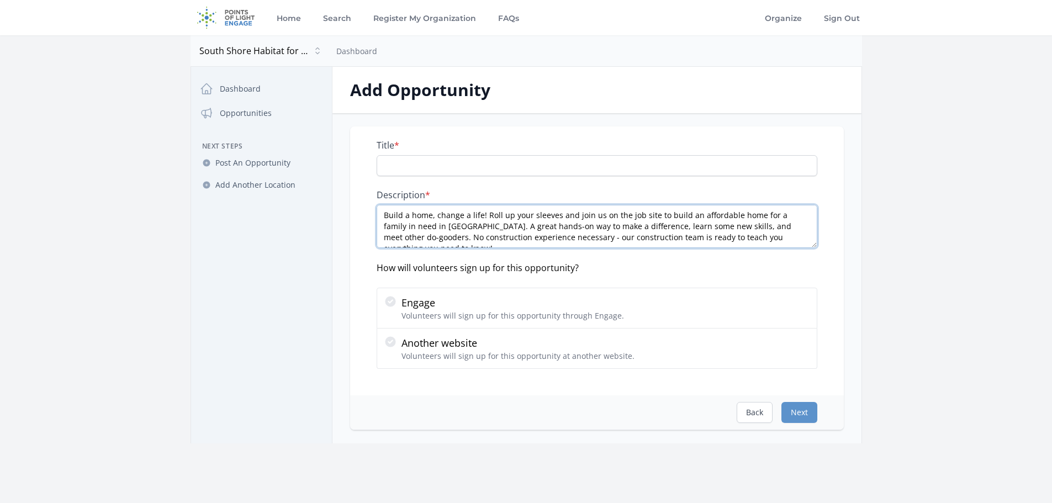
click at [426, 227] on textarea "Build a home, change a life! Roll up your sleeves and join us on the job site t…" at bounding box center [597, 226] width 441 height 43
type textarea "Build a home, change a life! Roll up your sleeves and join us on the job site t…"
click at [450, 167] on input "Title *" at bounding box center [597, 165] width 441 height 21
type input "B"
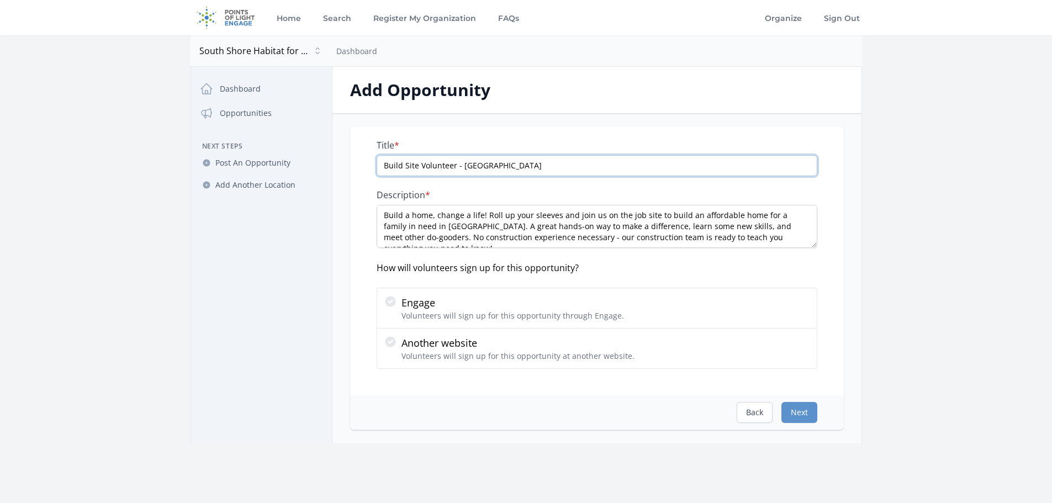
click at [384, 168] on input "Build Site Volunteer - [GEOGRAPHIC_DATA]" at bounding box center [597, 165] width 441 height 21
click at [384, 164] on input "Habitat for Humanity Build Site Volunteer - [GEOGRAPHIC_DATA]" at bounding box center [597, 165] width 441 height 21
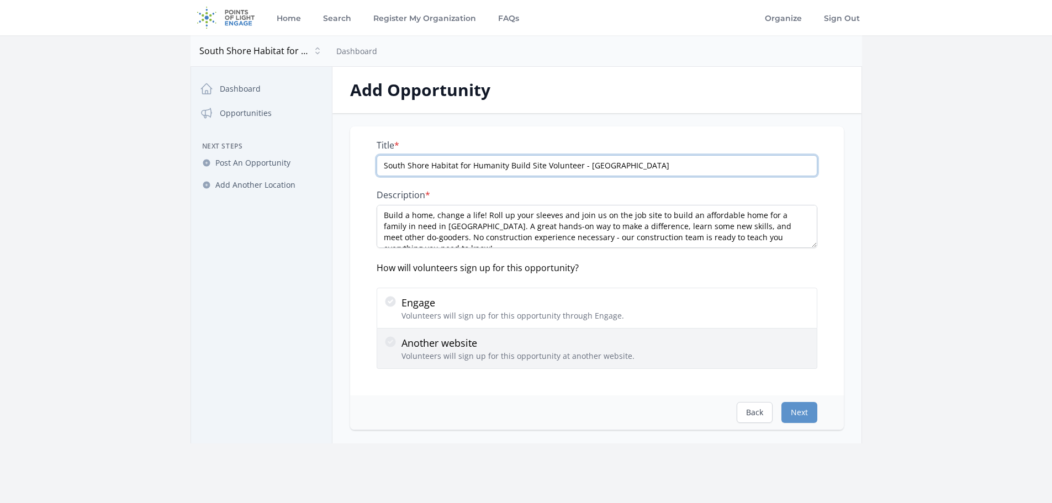
type input "South Shore Habitat for Humanity Build Site Volunteer - [GEOGRAPHIC_DATA]"
click at [396, 350] on div at bounding box center [393, 348] width 18 height 27
click at [0, 0] on input "Another website Volunteers will sign up for this opportunity at another website." at bounding box center [0, 0] width 0 height 0
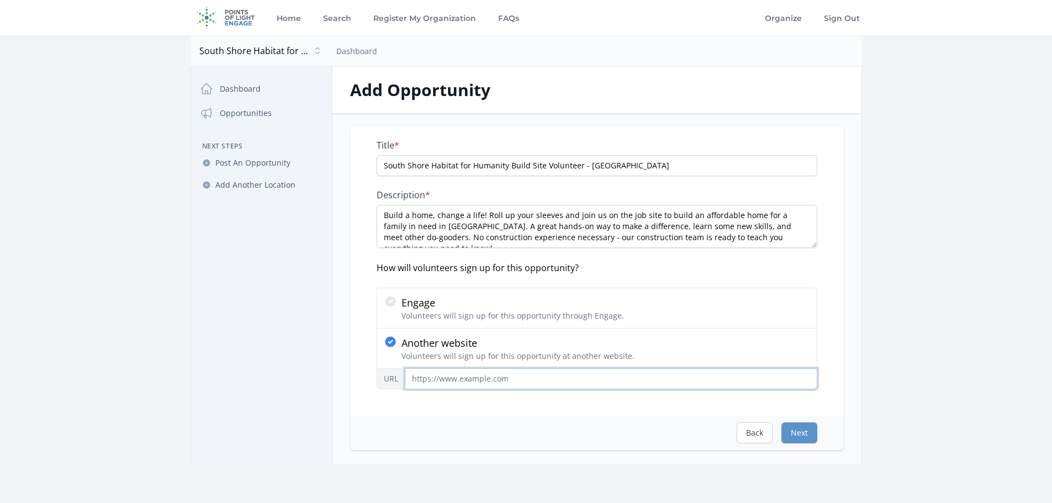
click at [430, 377] on input "URL" at bounding box center [611, 378] width 413 height 21
paste input "[URL][DOMAIN_NAME]"
type input "[URL][DOMAIN_NAME]"
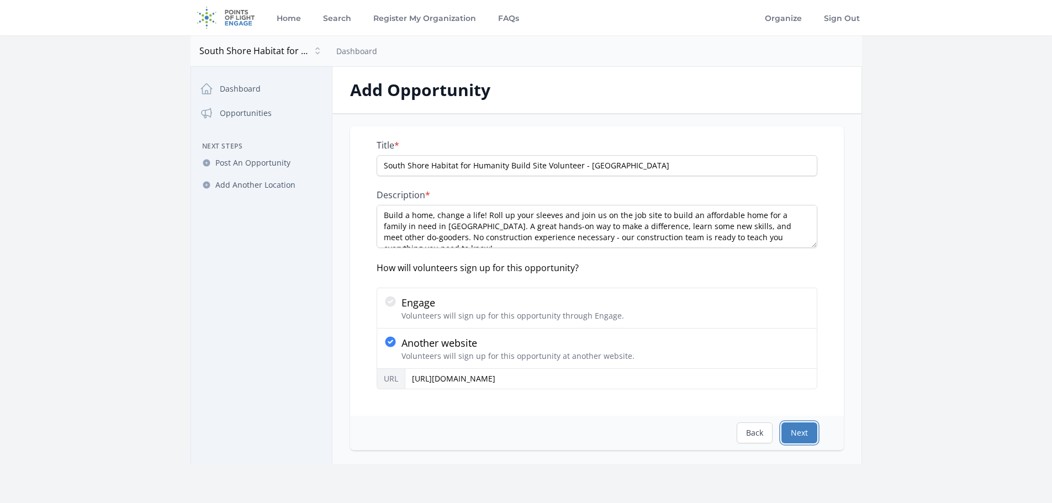
click at [792, 437] on button "Next" at bounding box center [799, 432] width 36 height 21
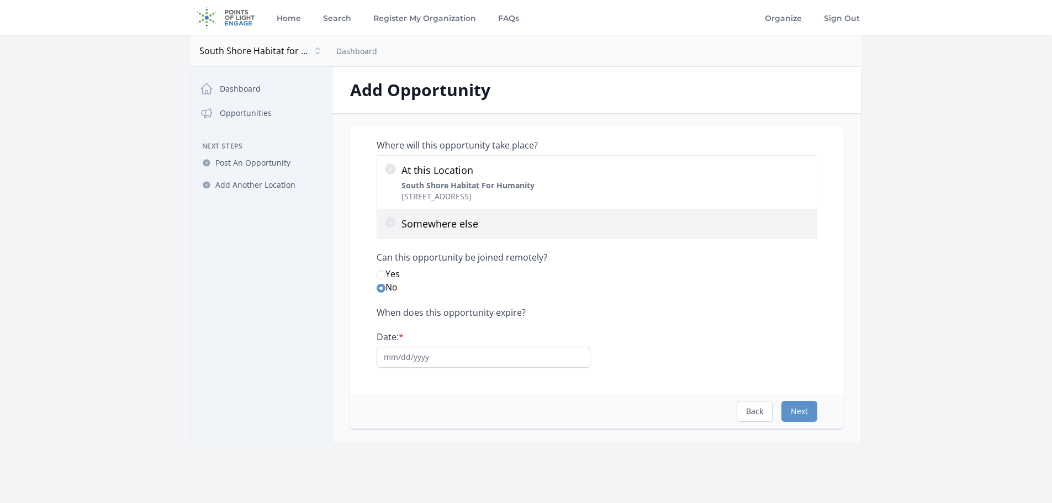
click at [389, 226] on icon at bounding box center [390, 222] width 11 height 11
click at [0, 0] on input "Somewhere else" at bounding box center [0, 0] width 0 height 0
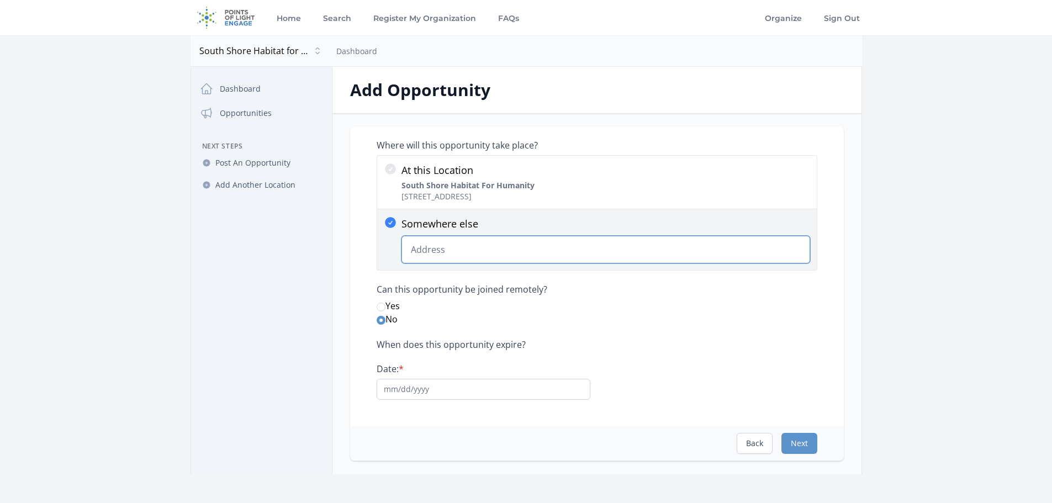
click at [435, 254] on input "Somewhere else Change Predictions" at bounding box center [606, 250] width 409 height 28
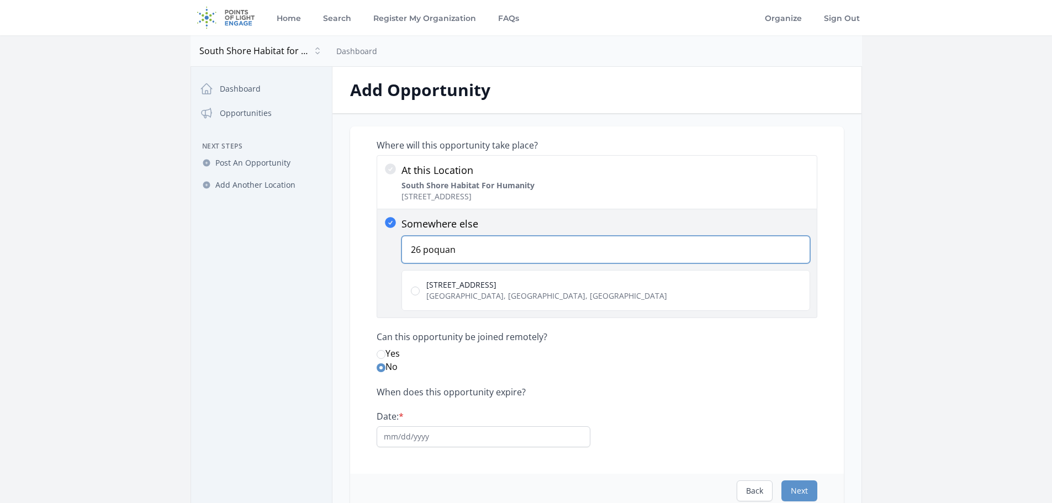
type input "26 poquan"
click at [456, 284] on span "[STREET_ADDRESS]" at bounding box center [546, 284] width 241 height 11
click at [420, 287] on input "[STREET_ADDRESS] [GEOGRAPHIC_DATA], [GEOGRAPHIC_DATA], [GEOGRAPHIC_DATA]" at bounding box center [415, 291] width 9 height 9
radio input "true"
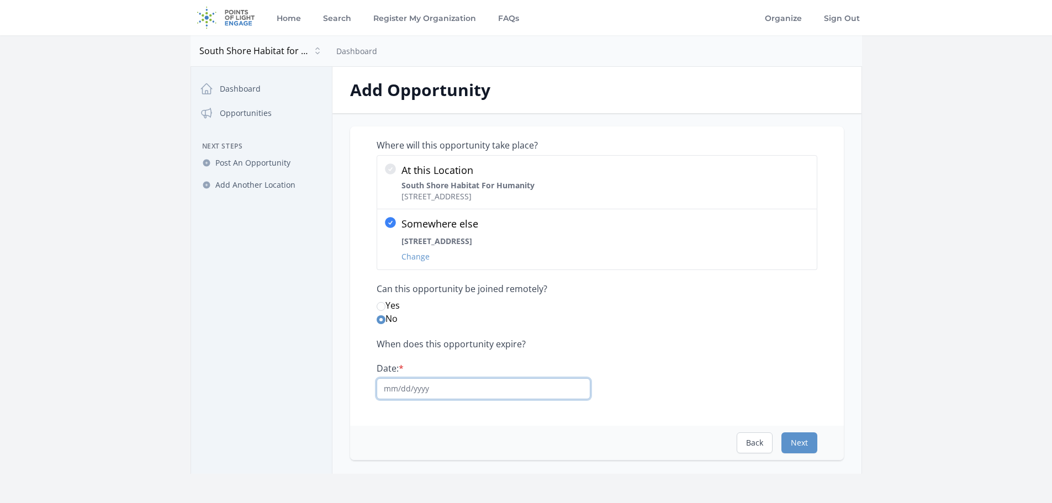
click at [420, 388] on input "Date: *" at bounding box center [484, 388] width 214 height 21
type input "[DATE]"
click at [807, 446] on button "Next" at bounding box center [799, 442] width 36 height 21
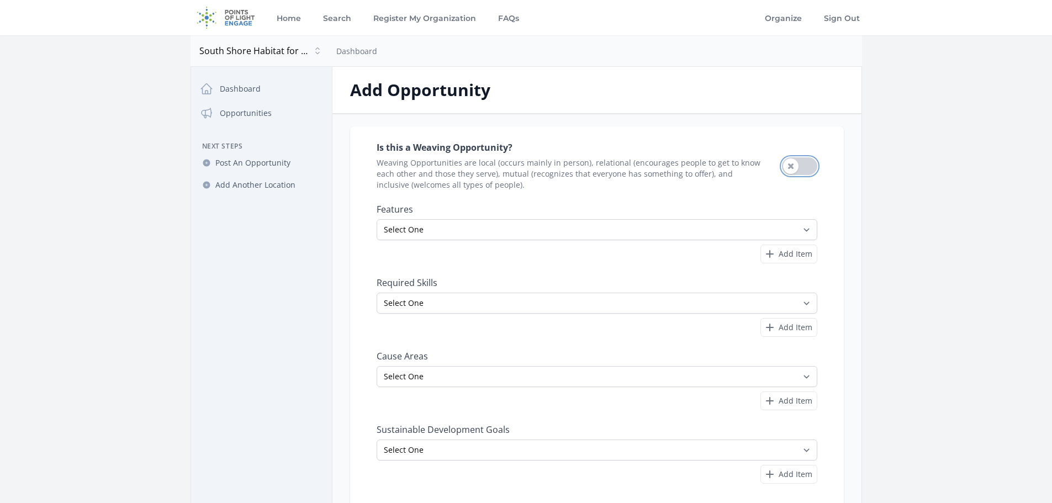
click at [788, 166] on button "Use setting" at bounding box center [799, 166] width 35 height 18
click at [805, 233] on select "Select One All Ages Court-Ordered Eligible Good for Families Good for Groups Go…" at bounding box center [597, 229] width 441 height 21
select select "Minimum Age [DEMOGRAPHIC_DATA]"
click at [377, 219] on select "Select One All Ages Court-Ordered Eligible Good for Families Good for Groups Go…" at bounding box center [597, 229] width 441 height 21
click at [800, 257] on span "Add Item" at bounding box center [796, 254] width 34 height 11
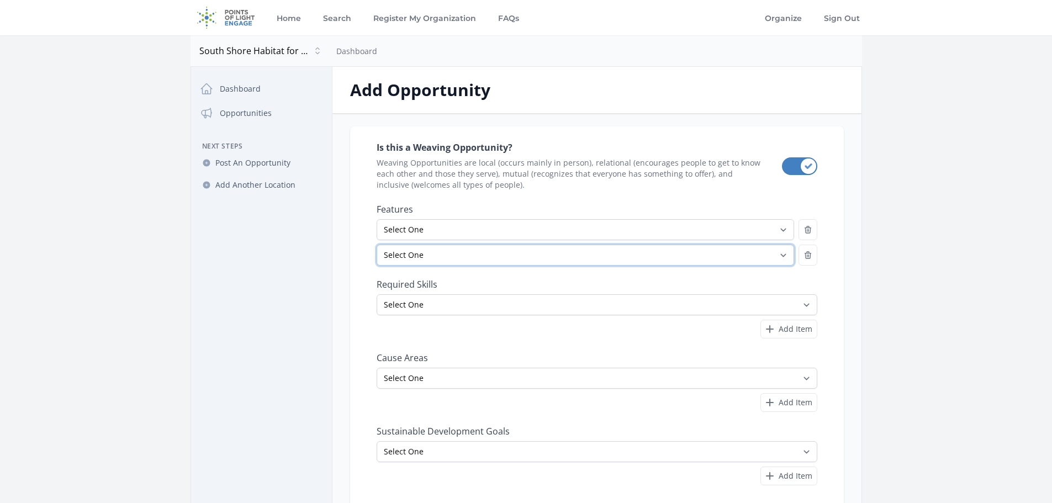
click at [781, 258] on select "Select One All Ages Court-Ordered Eligible Good for Families Good for Groups Go…" at bounding box center [586, 255] width 418 height 21
select select "Involves Physical Labor"
click at [377, 245] on select "Select One All Ages Court-Ordered Eligible Good for Families Good for Groups Go…" at bounding box center [586, 255] width 418 height 21
click at [805, 305] on select "Select One Accounting Advocacy Administrative Arts Board Service Business Skill…" at bounding box center [597, 304] width 441 height 21
select select "Physical Labor"
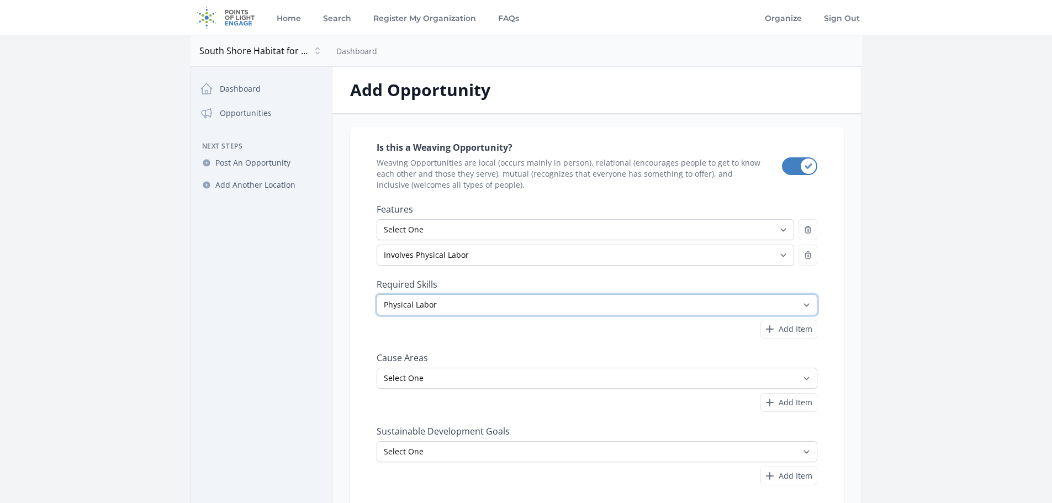
click at [377, 294] on select "Select One Accounting Advocacy Administrative Arts Board Service Business Skill…" at bounding box center [597, 304] width 441 height 21
click at [789, 327] on span "Add Item" at bounding box center [796, 329] width 34 height 11
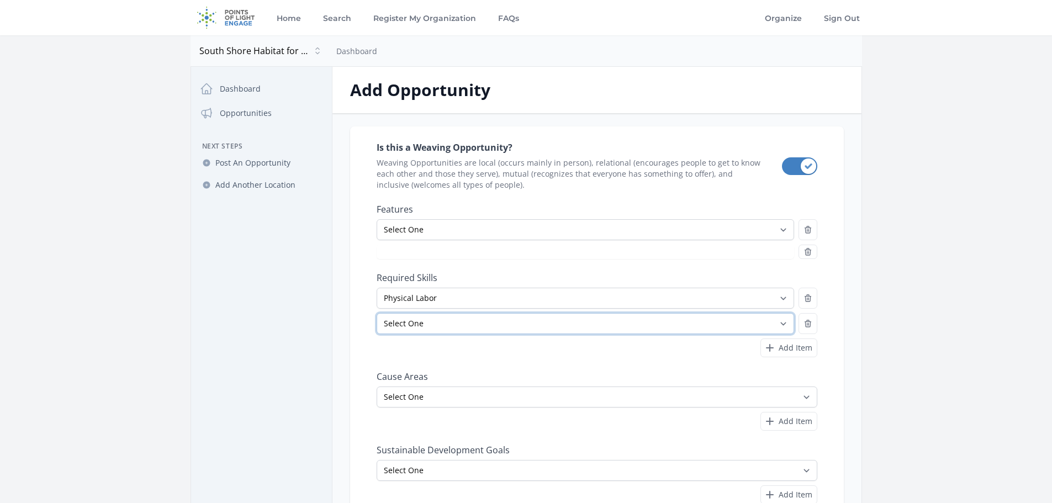
click at [778, 320] on select "Select One Accounting Advocacy Administrative Arts Board Service Business Skill…" at bounding box center [586, 323] width 418 height 21
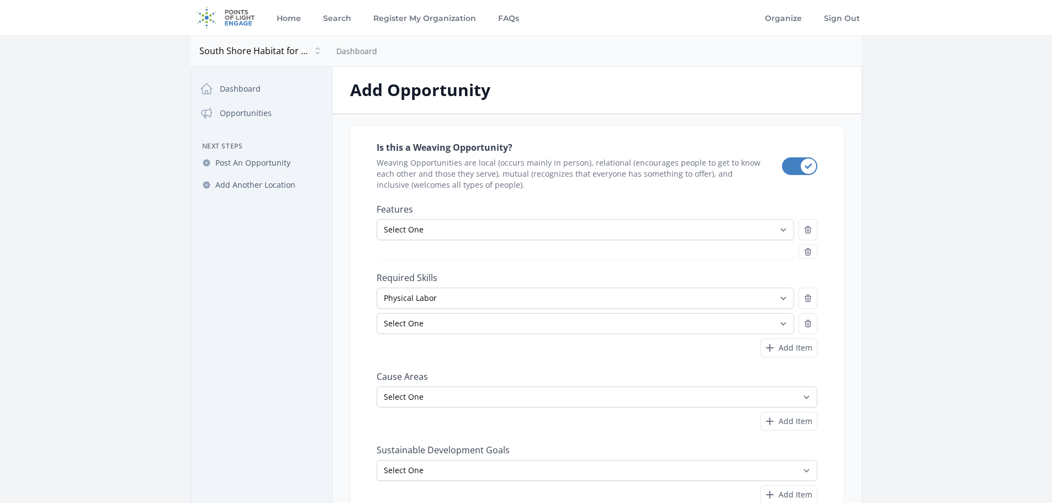
click at [939, 246] on main "Open sidebar South Shore Habitat for Humanity South Shore Habitat for Humanity …" at bounding box center [526, 307] width 1052 height 544
click at [807, 323] on icon "button" at bounding box center [808, 323] width 9 height 9
select select "Involves Physical Labor"
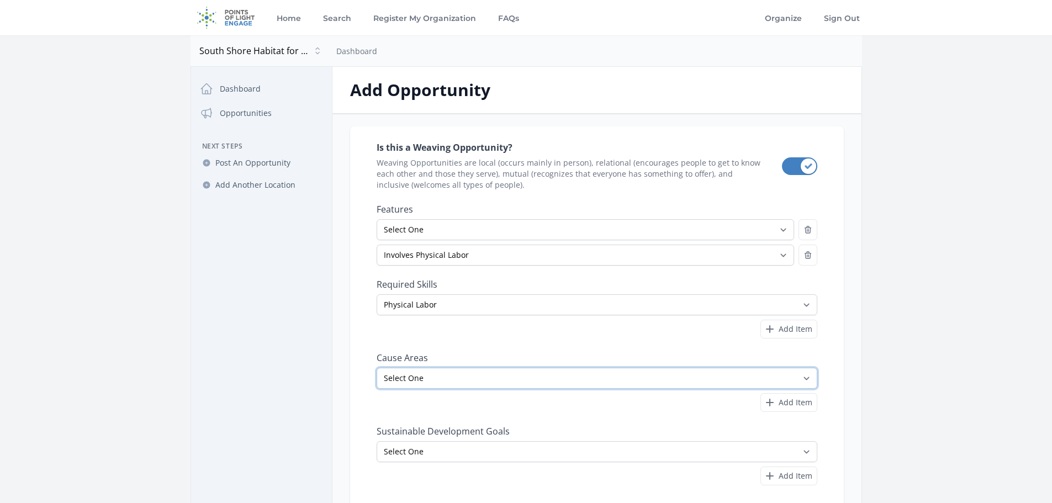
click at [807, 377] on select "Select One Adult Education Animals Arts & Culture Children & Youth Civil Rights…" at bounding box center [597, 378] width 441 height 21
select select "Community Strengthening"
click at [377, 368] on select "Select One Adult Education Animals Arts & Culture Children & Youth Civil Rights…" at bounding box center [597, 378] width 441 height 21
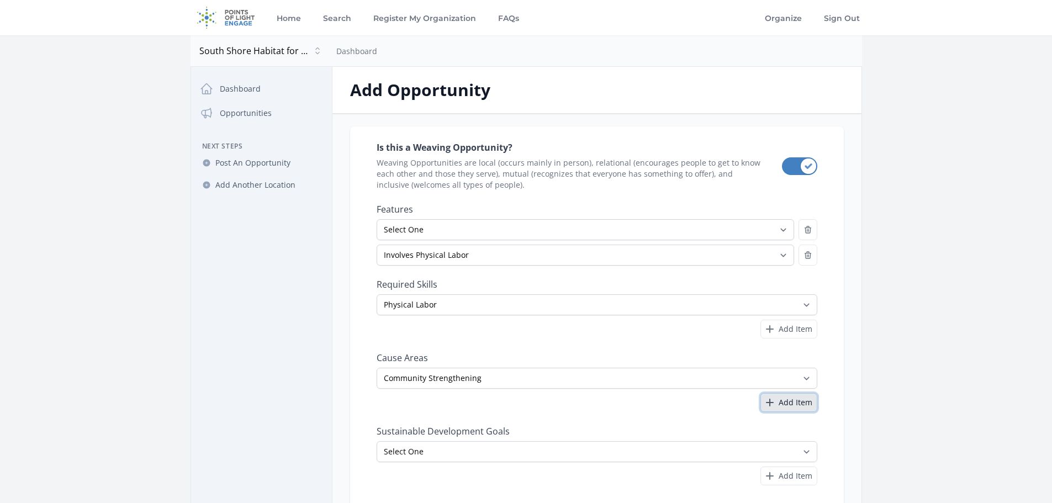
click at [801, 401] on span "Add Item" at bounding box center [796, 402] width 34 height 11
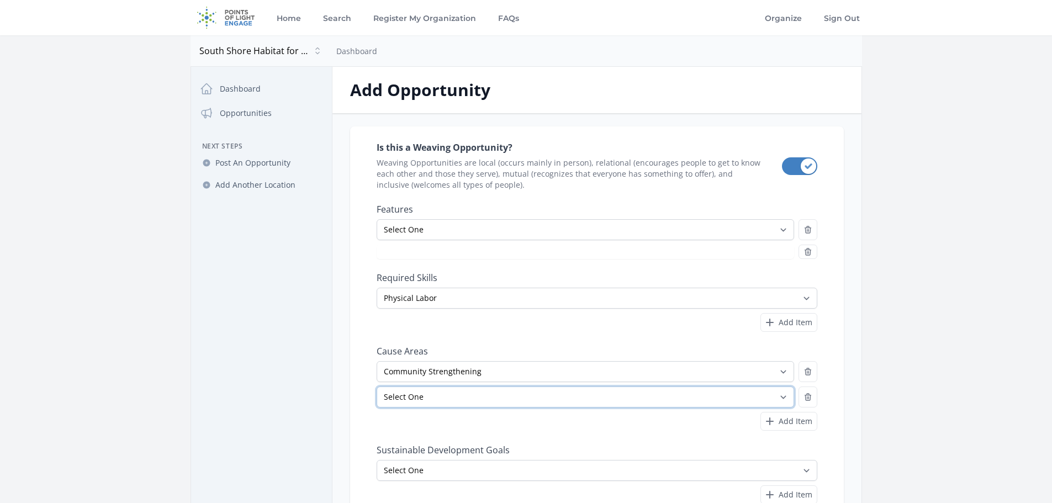
click at [781, 393] on select "Select One Adult Education Animals Arts & Culture Children & Youth Civil Rights…" at bounding box center [586, 397] width 418 height 21
click at [377, 387] on select "Select One Adult Education Animals Arts & Culture Children & Youth Civil Rights…" at bounding box center [586, 397] width 418 height 21
select select "Involves Physical Labor"
select select "Family Services"
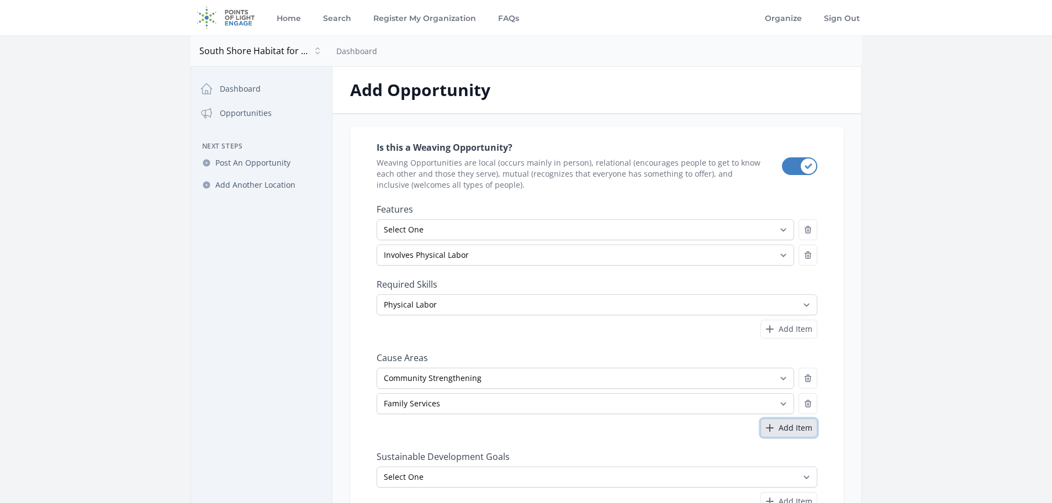
click at [807, 429] on span "Add Item" at bounding box center [796, 427] width 34 height 11
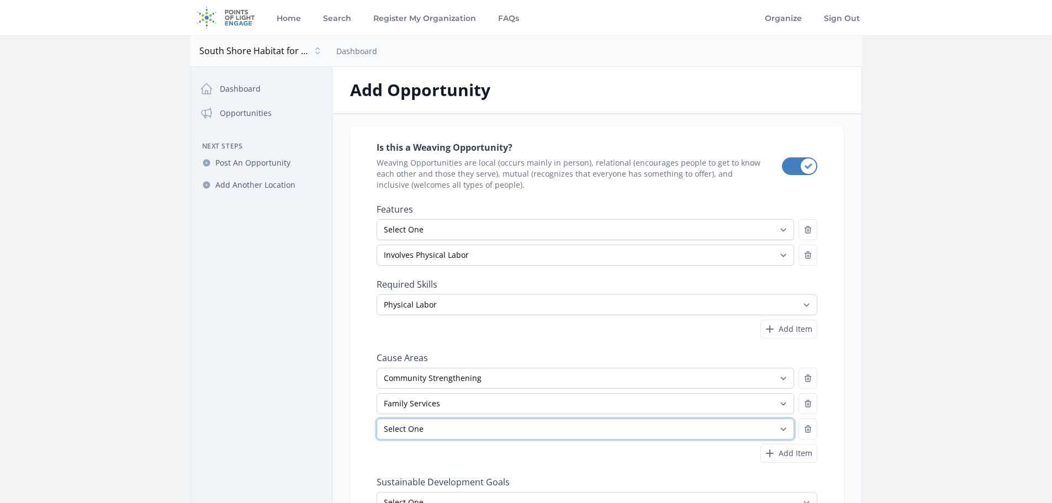
click at [782, 428] on select "Select One Adult Education Animals Arts & Culture Children & Youth Civil Rights…" at bounding box center [586, 429] width 418 height 21
select select "Poverty"
click at [377, 419] on select "Select One Adult Education Animals Arts & Culture Children & Youth Civil Rights…" at bounding box center [586, 429] width 418 height 21
drag, startPoint x: 804, startPoint y: 452, endPoint x: 795, endPoint y: 452, distance: 8.8
click at [804, 452] on span "Add Item" at bounding box center [796, 453] width 34 height 11
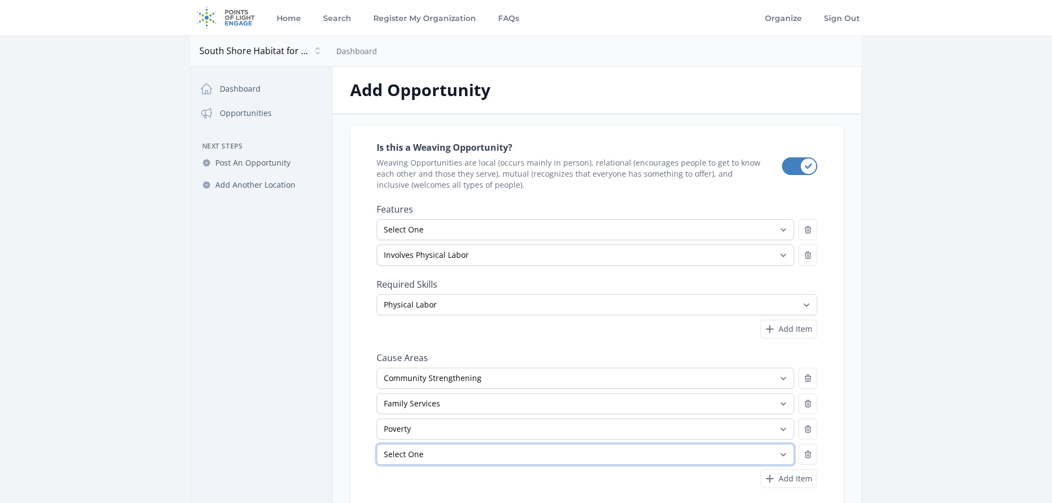
click at [783, 452] on select "Select One Adult Education Animals Arts & Culture Children & Youth Civil Rights…" at bounding box center [586, 454] width 418 height 21
select select "Homelessness"
click at [377, 444] on select "Select One Adult Education Animals Arts & Culture Children & Youth Civil Rights…" at bounding box center [586, 454] width 418 height 21
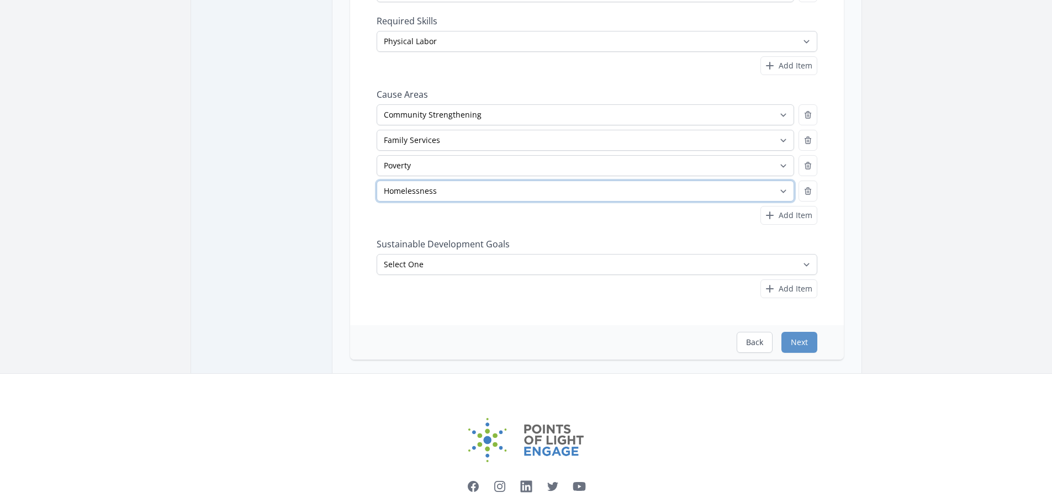
scroll to position [276, 0]
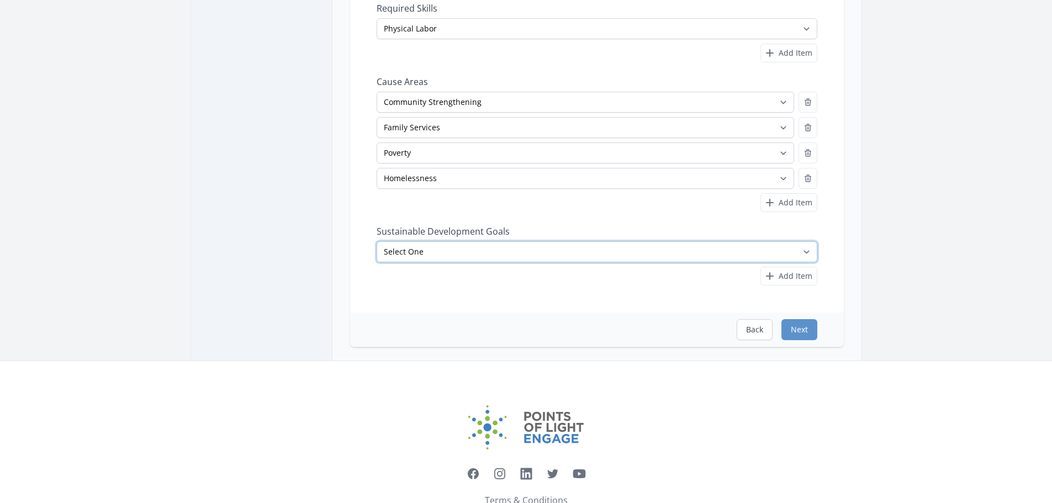
click at [808, 253] on select "Select One No Poverty Zero Hunger Good Health and Well-Being Quality Education …" at bounding box center [597, 251] width 441 height 21
select select "Good Health and Well-Being"
click at [377, 241] on select "Select One No Poverty Zero Hunger Good Health and Well-Being Quality Education …" at bounding box center [597, 251] width 441 height 21
click at [813, 277] on button "Add Item" at bounding box center [788, 276] width 57 height 19
select select
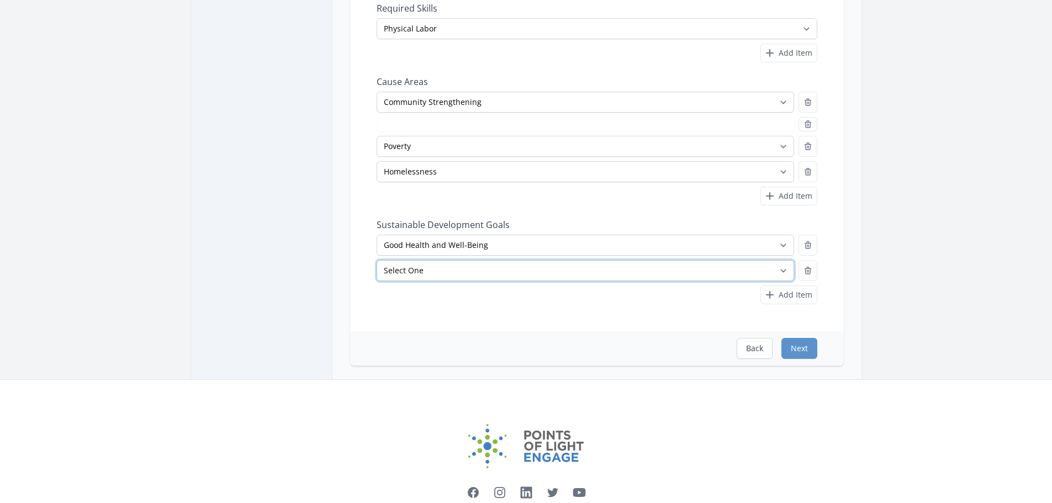
click at [787, 268] on select "Select One No Poverty Zero Hunger Good Health and Well-Being Quality Education …" at bounding box center [586, 270] width 418 height 21
select select "Sustainable Cities and Communities"
click at [377, 260] on select "Select One No Poverty Zero Hunger Good Health and Well-Being Quality Education …" at bounding box center [586, 270] width 418 height 21
select select "Family Services"
select select "Sustainable Cities and Communities"
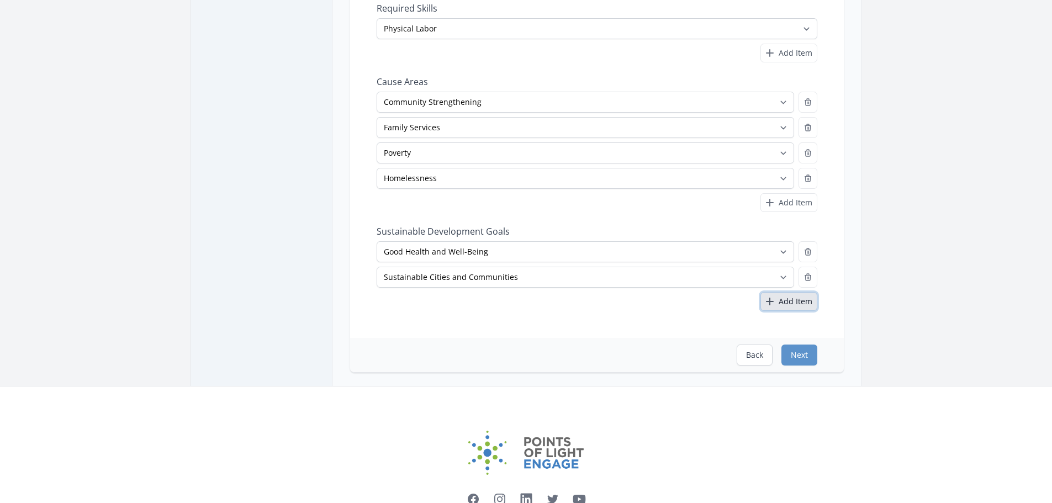
drag, startPoint x: 802, startPoint y: 303, endPoint x: 794, endPoint y: 301, distance: 7.9
click at [801, 303] on span "Add Item" at bounding box center [796, 301] width 34 height 11
select select
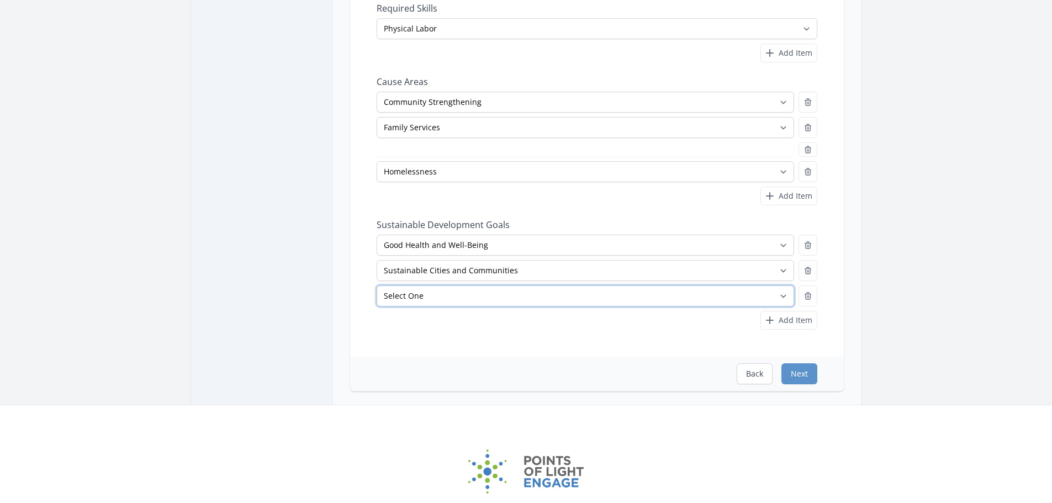
click at [781, 293] on select "Select One No Poverty Zero Hunger Good Health and Well-Being Quality Education …" at bounding box center [586, 296] width 418 height 21
select select "Reduced Inequalities"
click at [377, 286] on select "Select One No Poverty Zero Hunger Good Health and Well-Being Quality Education …" at bounding box center [586, 296] width 418 height 21
select select "Poverty"
select select "Reduced Inequalities"
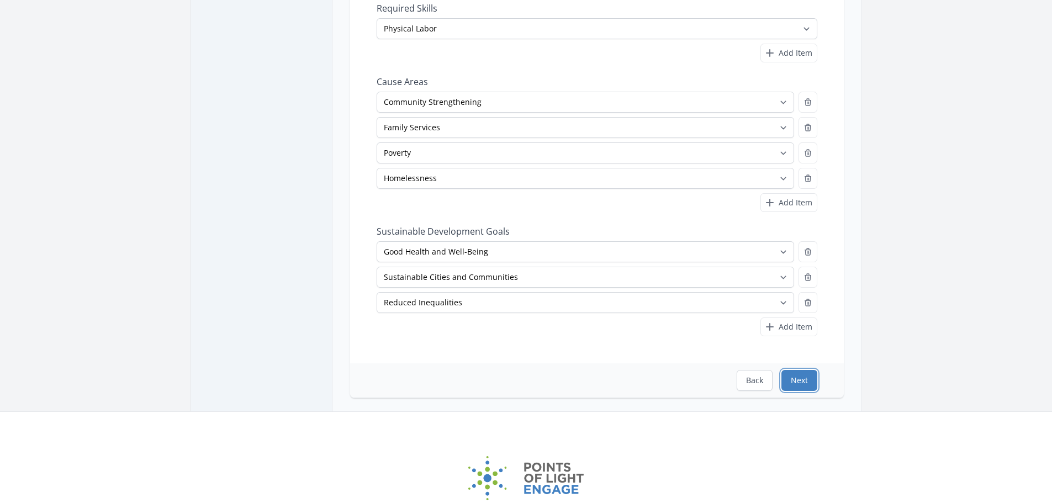
click at [798, 383] on button "Next" at bounding box center [799, 380] width 36 height 21
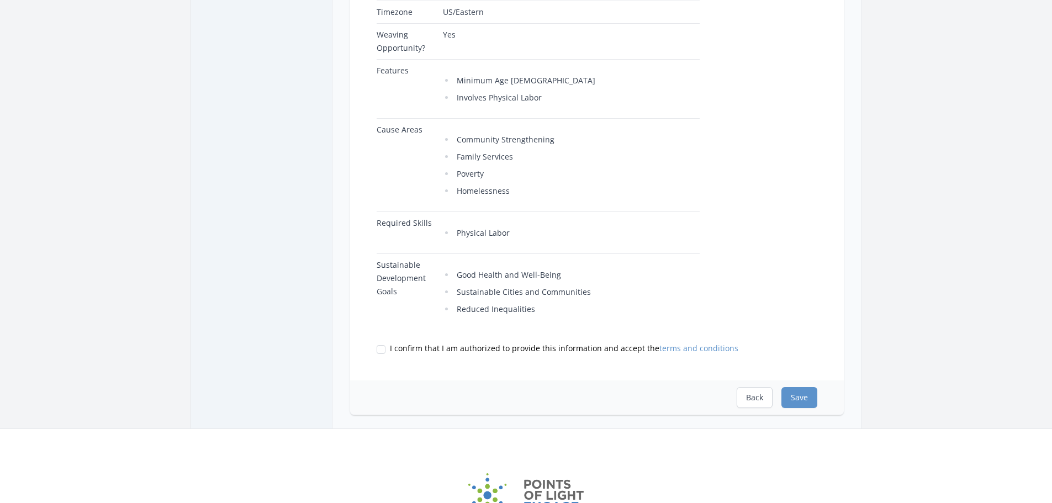
scroll to position [497, 0]
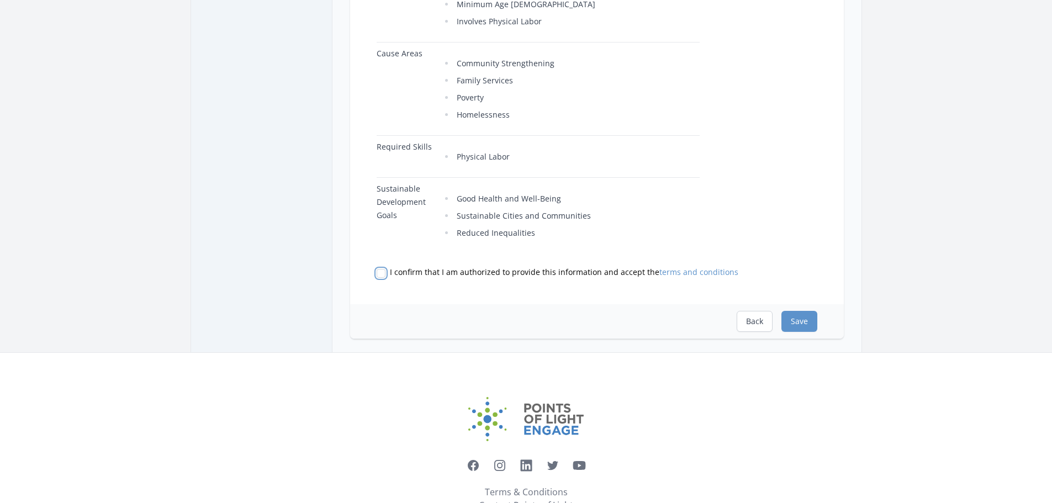
click at [379, 269] on input "I confirm that I am authorized to provide this information and accept the terms…" at bounding box center [381, 273] width 9 height 9
checkbox input "true"
click at [809, 311] on button "Save" at bounding box center [799, 321] width 36 height 21
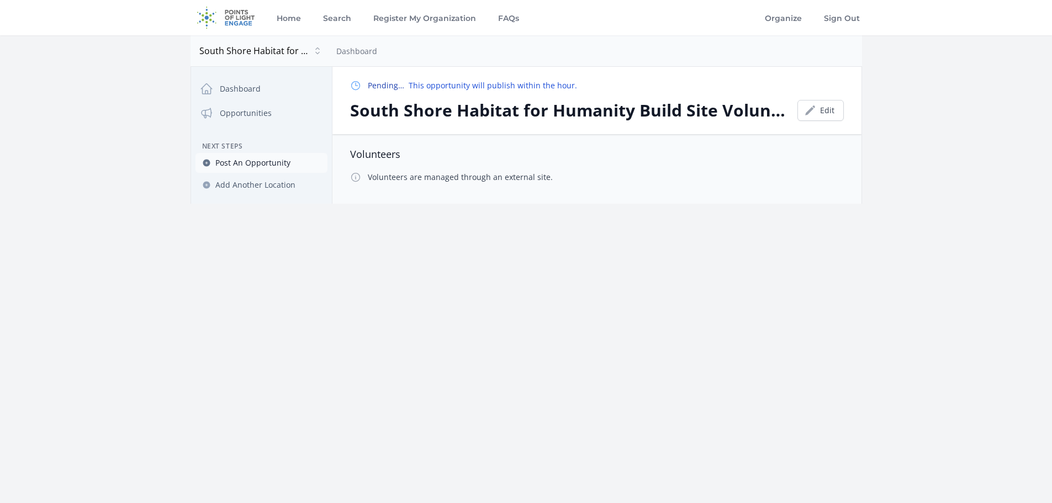
click at [249, 166] on span "Post An Opportunity" at bounding box center [252, 162] width 75 height 11
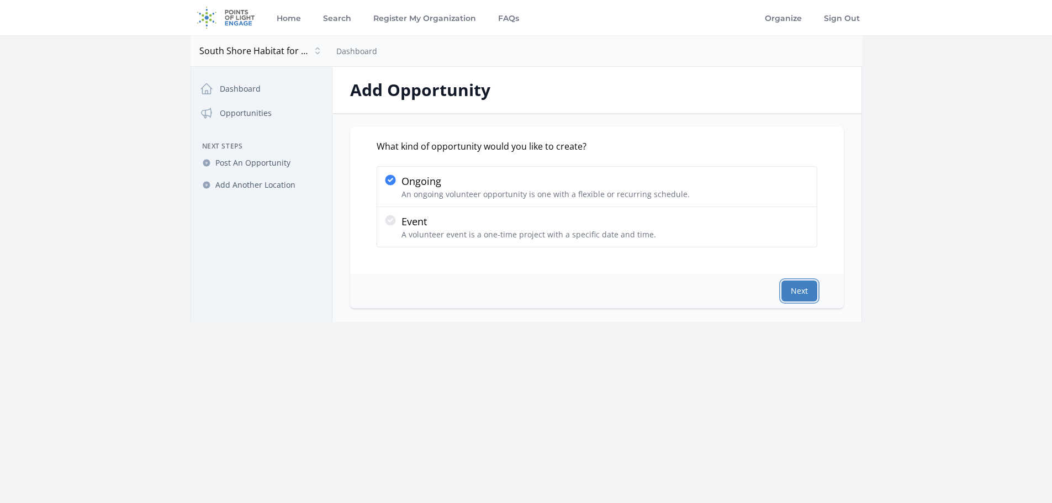
click at [811, 288] on button "Next" at bounding box center [799, 291] width 36 height 21
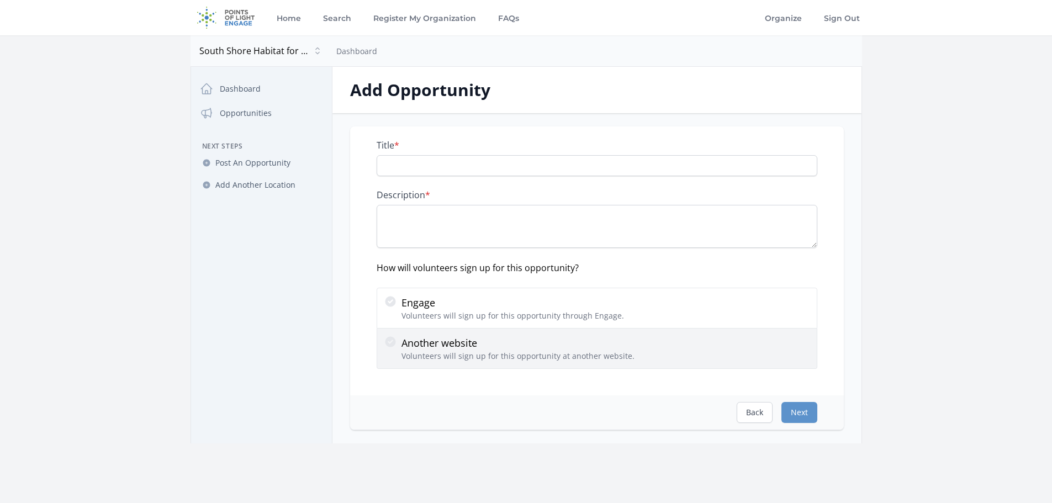
click at [403, 352] on p "Volunteers will sign up for this opportunity at another website." at bounding box center [518, 356] width 233 height 11
click at [0, 0] on input "Another website Volunteers will sign up for this opportunity at another website." at bounding box center [0, 0] width 0 height 0
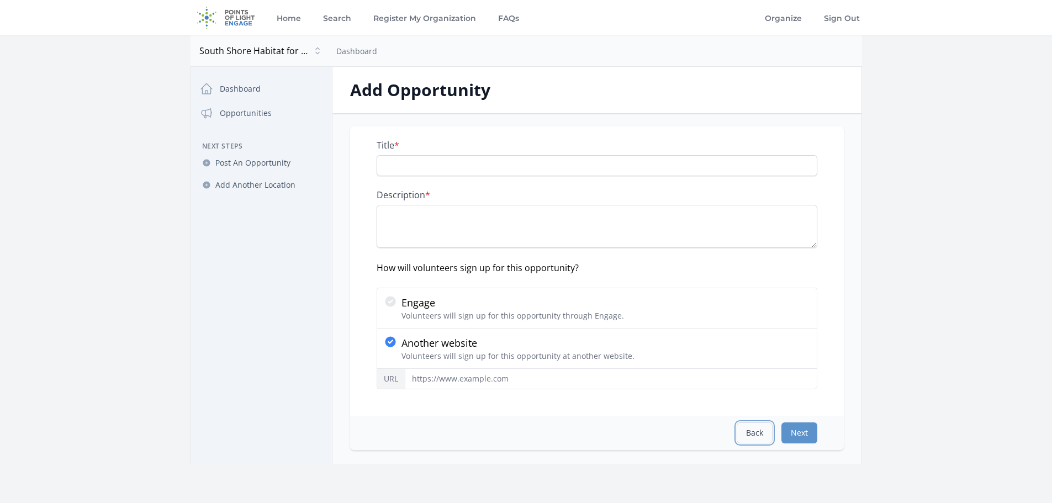
click at [748, 427] on button "Back" at bounding box center [755, 432] width 36 height 21
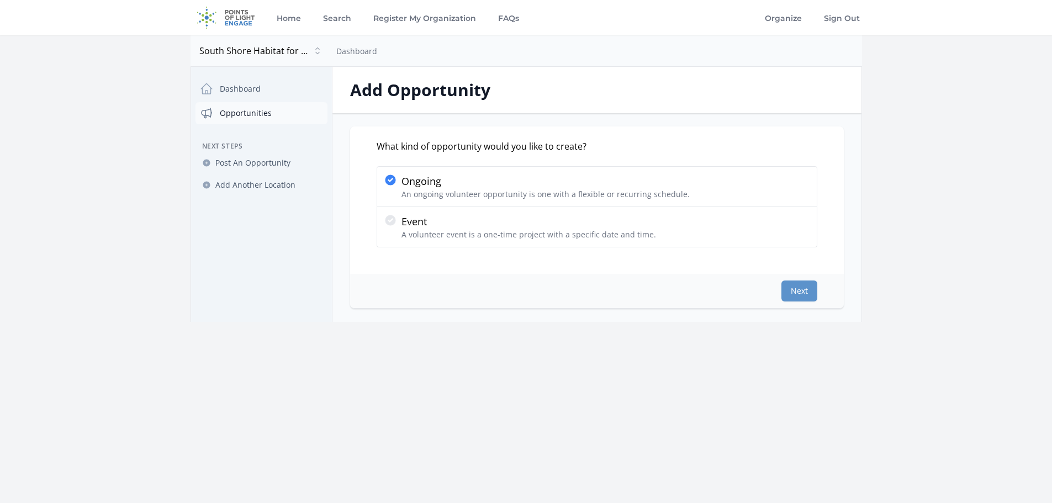
click at [246, 110] on link "Opportunities" at bounding box center [262, 113] width 132 height 22
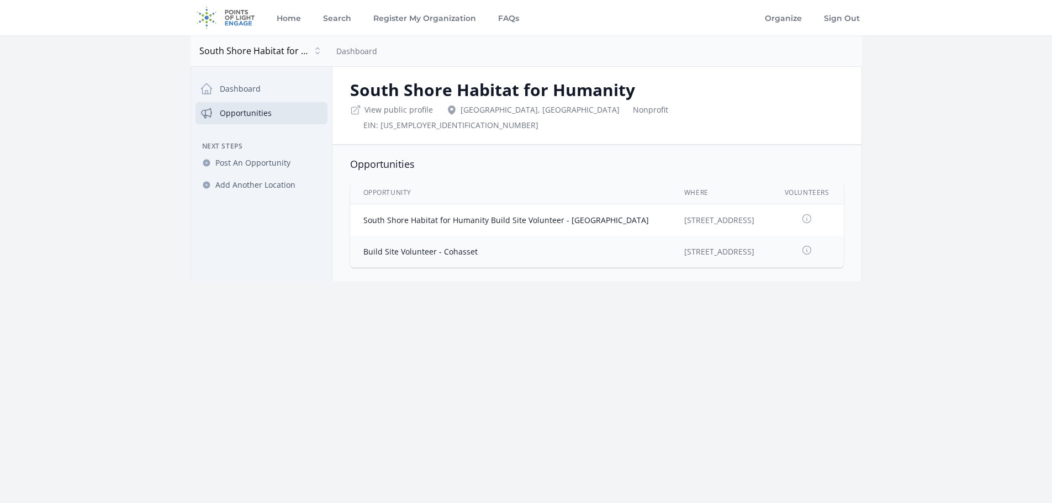
click at [506, 245] on td "Build Site Volunteer - Cohasset" at bounding box center [510, 251] width 321 height 31
click at [802, 245] on icon at bounding box center [806, 250] width 11 height 11
click at [459, 246] on link "Build Site Volunteer - Cohasset" at bounding box center [420, 251] width 114 height 10
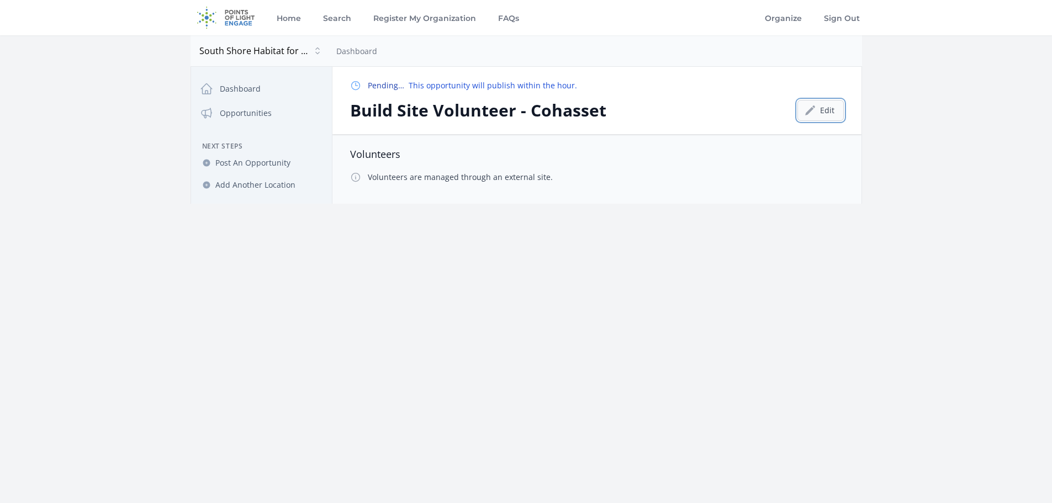
click at [820, 104] on link "Edit" at bounding box center [820, 110] width 46 height 21
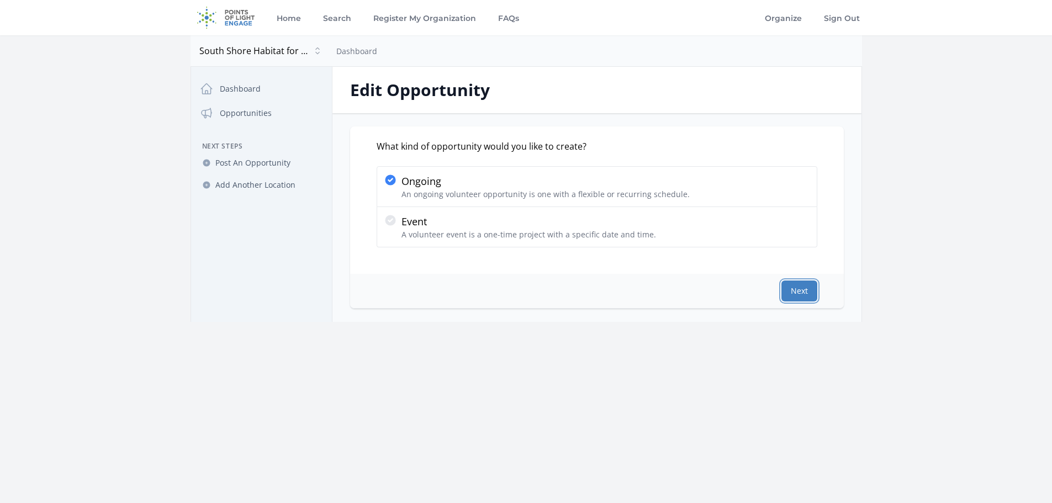
click at [783, 290] on button "Next" at bounding box center [799, 291] width 36 height 21
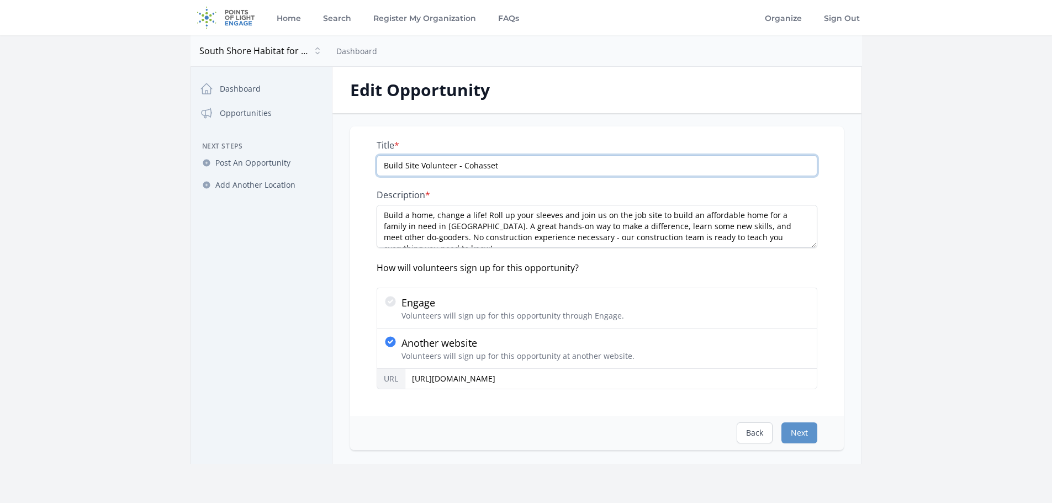
click at [382, 168] on input "Build Site Volunteer - Cohasset" at bounding box center [597, 165] width 441 height 21
type input "South Shore Habitat for Humanity Build Site Volunteer - Cohasset"
click at [813, 435] on button "Next" at bounding box center [799, 432] width 36 height 21
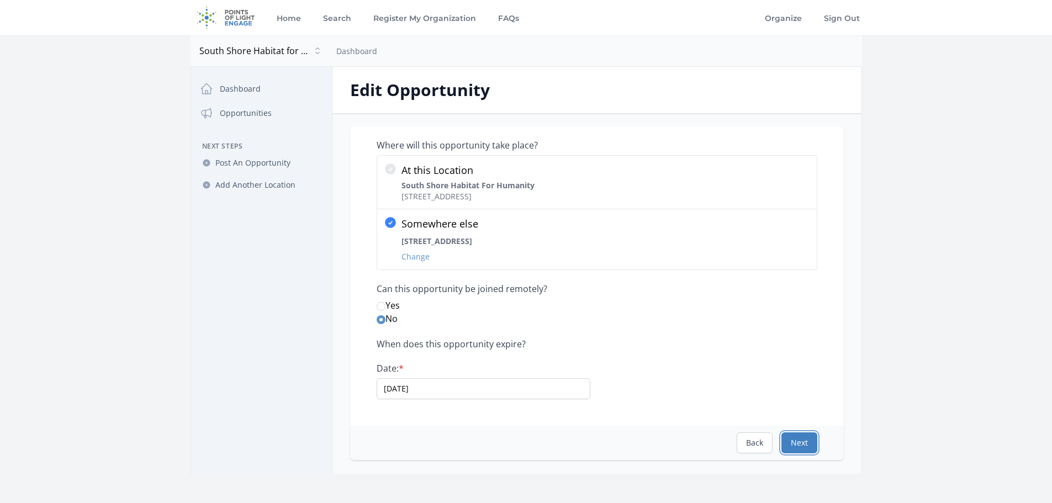
click at [787, 439] on button "Next" at bounding box center [799, 442] width 36 height 21
select select "Minimum Age 18"
select select "Involves Physical Labor"
select select "Homelessness"
select select "Family Services"
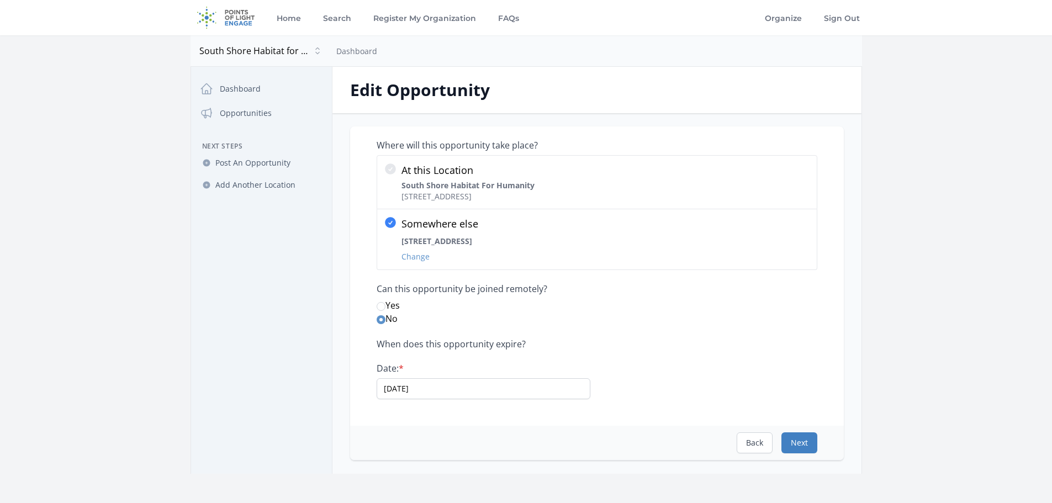
select select "Poverty"
select select "Community Strengthening"
select select "Good Health and Well-Being"
select select "Reduced Inequalities"
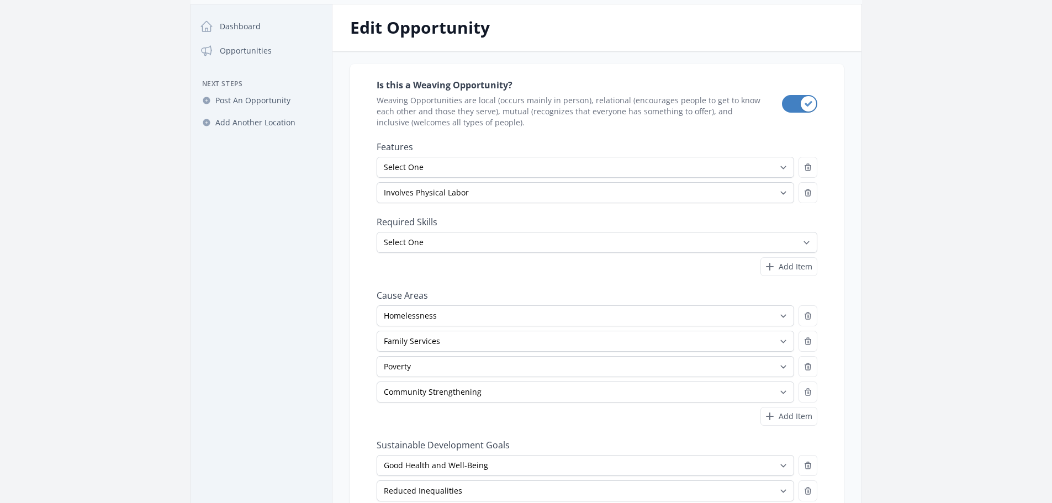
scroll to position [221, 0]
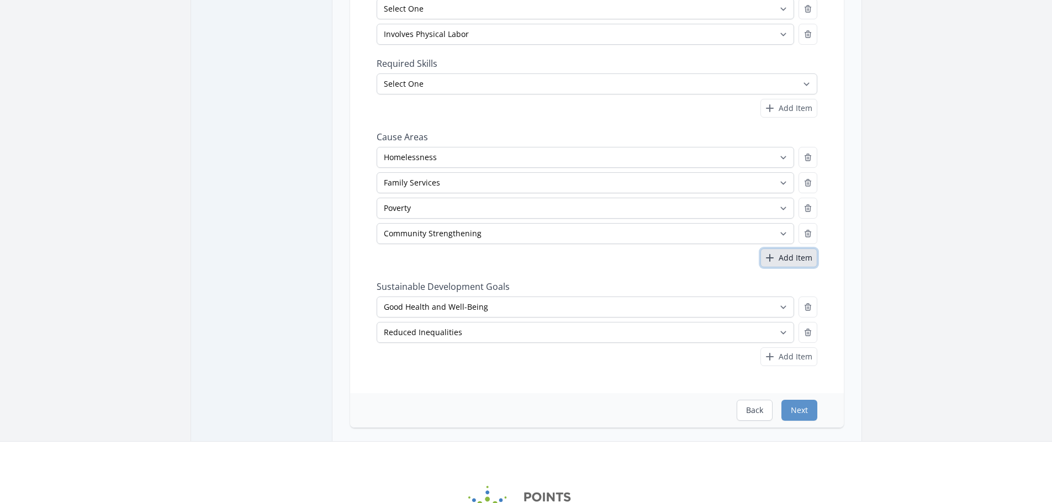
click at [791, 260] on span "Add Item" at bounding box center [796, 257] width 34 height 11
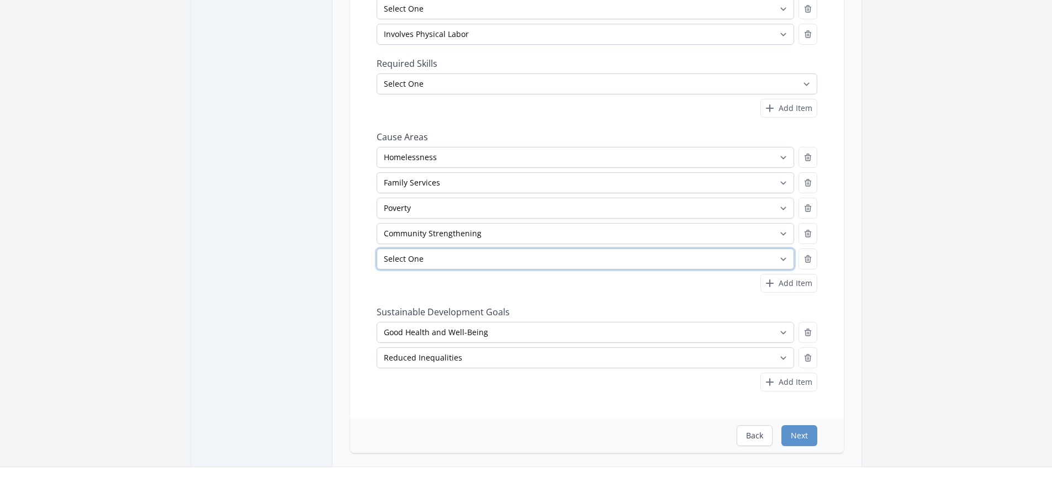
click at [762, 263] on select "Select One Adult Education Animals Arts & Culture Children & Youth Civil Rights…" at bounding box center [586, 259] width 418 height 21
select select "Community Strengthening"
click at [377, 249] on select "Select One Adult Education Animals Arts & Culture Children & Youth Civil Rights…" at bounding box center [586, 259] width 418 height 21
click at [804, 255] on icon "button" at bounding box center [808, 259] width 9 height 9
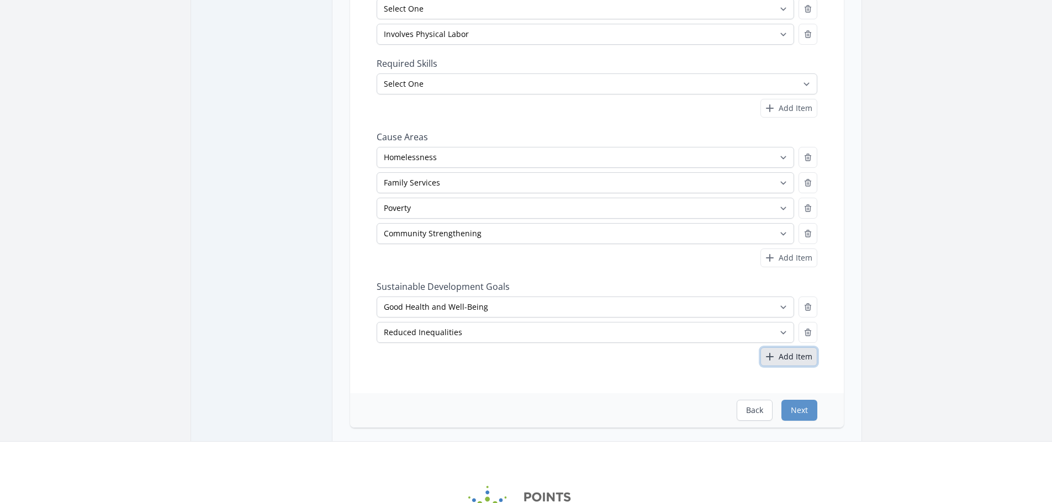
click at [794, 361] on span "Add Item" at bounding box center [796, 356] width 34 height 11
select select
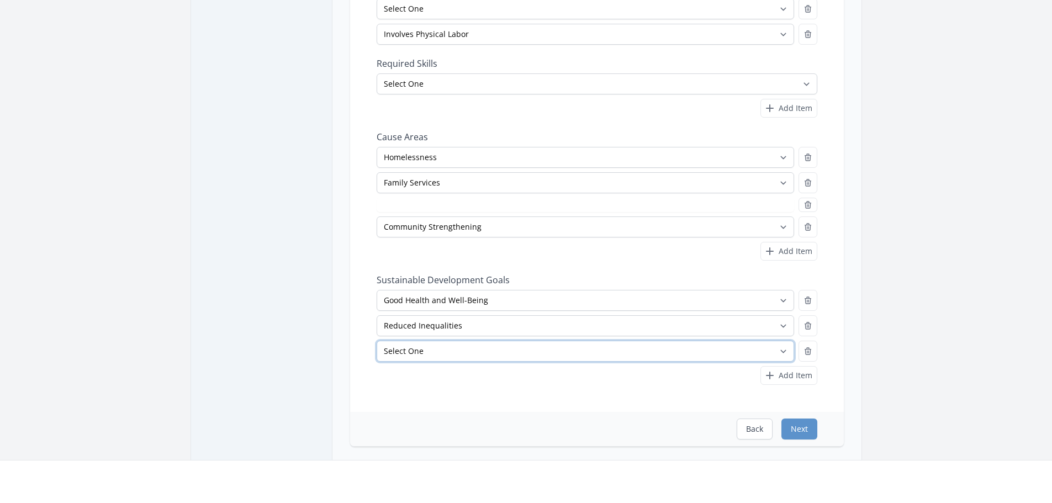
click at [746, 350] on select "Select One No Poverty Zero Hunger Good Health and Well-Being Quality Education …" at bounding box center [586, 351] width 418 height 21
select select "Sustainable Cities and Communities"
click at [377, 341] on select "Select One No Poverty Zero Hunger Good Health and Well-Being Quality Education …" at bounding box center [586, 351] width 418 height 21
select select "Poverty"
select select "Sustainable Cities and Communities"
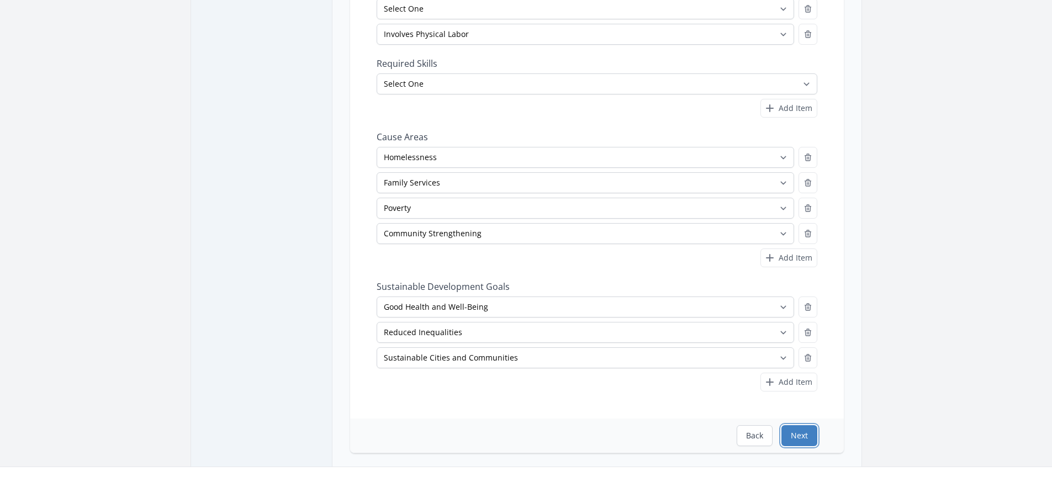
click at [795, 430] on button "Next" at bounding box center [799, 435] width 36 height 21
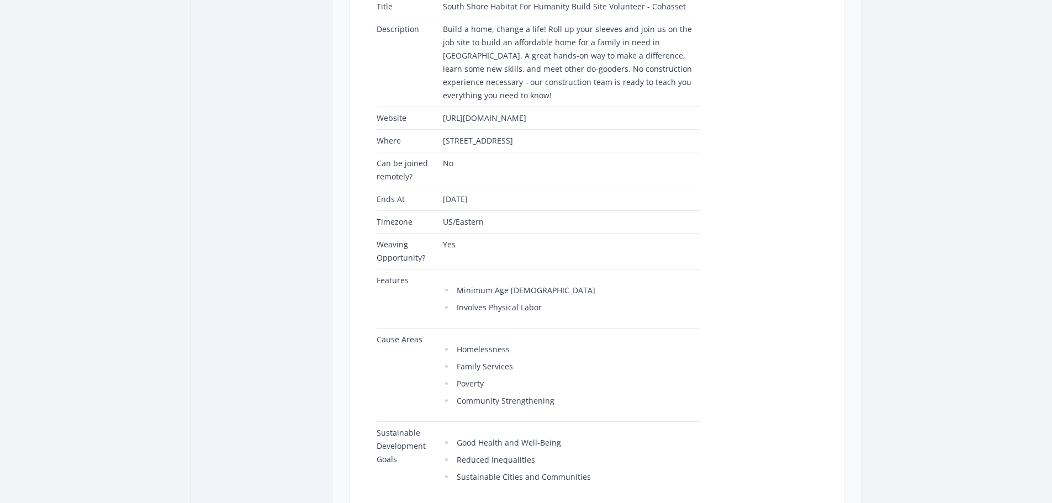
scroll to position [331, 0]
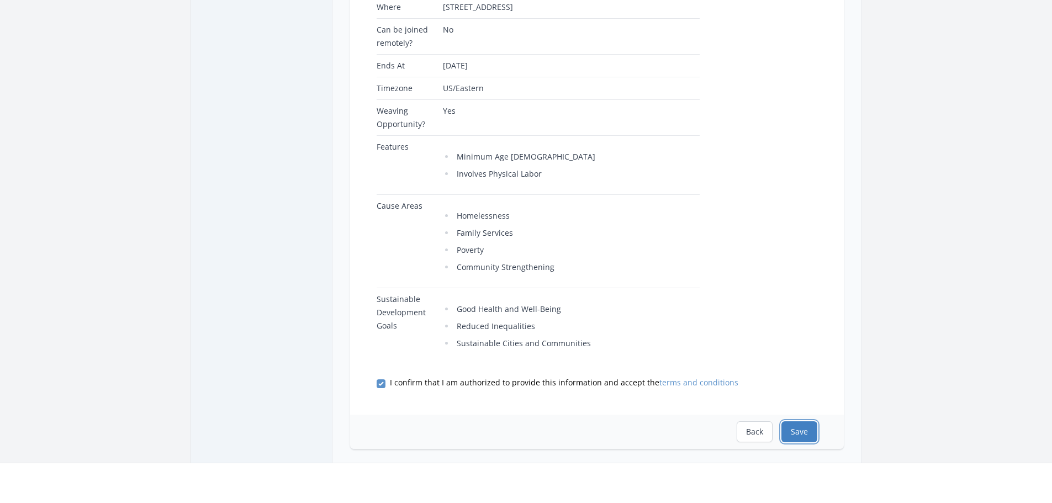
click at [797, 421] on button "Save" at bounding box center [799, 431] width 36 height 21
